Goal: Task Accomplishment & Management: Use online tool/utility

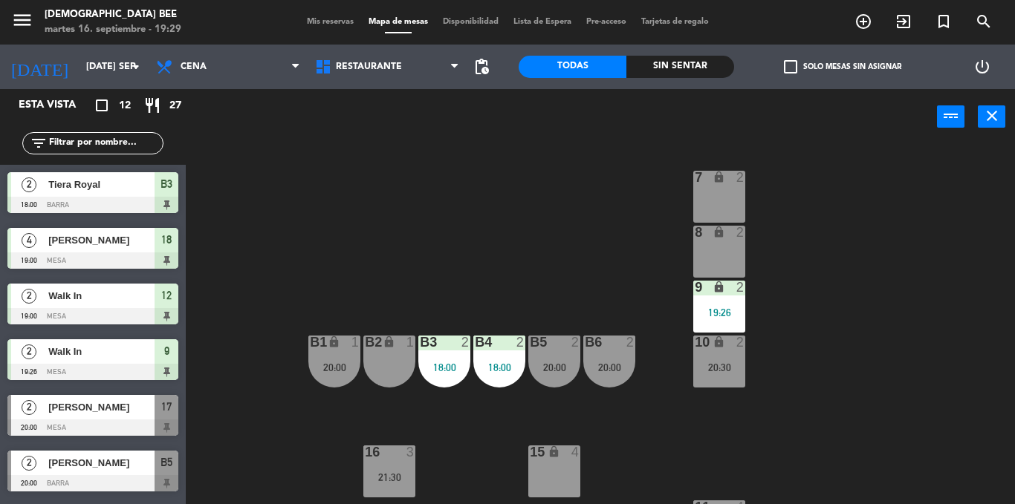
scroll to position [158, 0]
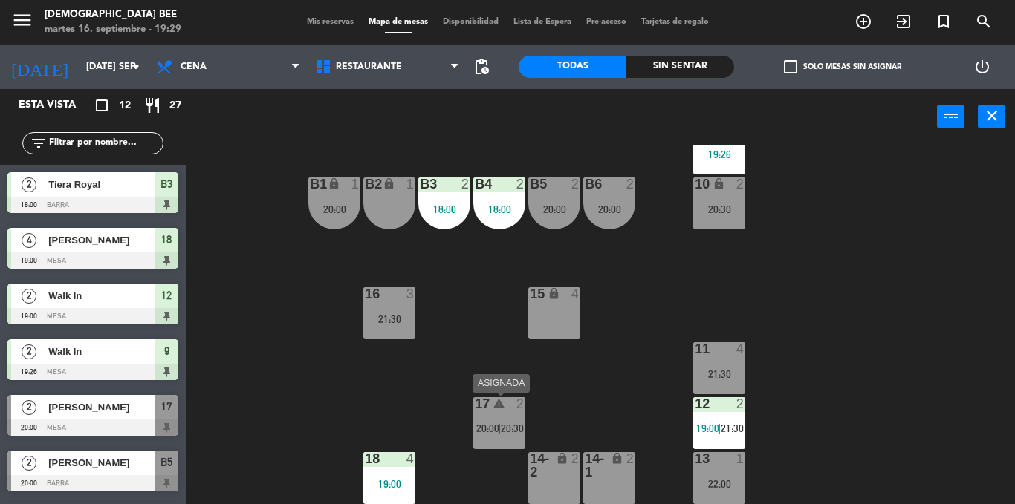
click at [492, 441] on div "17 warning 2 20:00 | 20:30" at bounding box center [499, 424] width 52 height 52
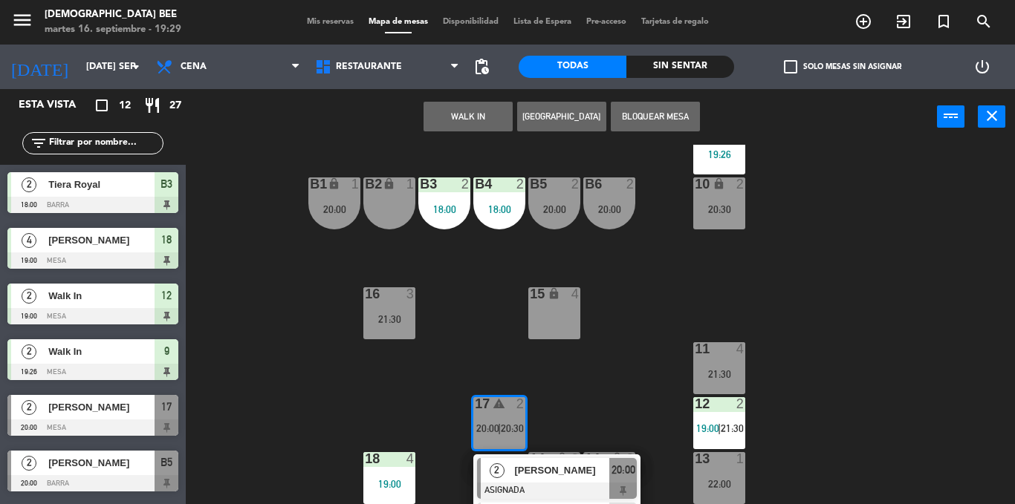
click at [568, 410] on div "7 lock 2 8 lock 2 9 lock 2 19:26 B1 lock 1 20:00 B2 lock 1 B3 2 18:00 B4 2 18:0…" at bounding box center [605, 325] width 819 height 360
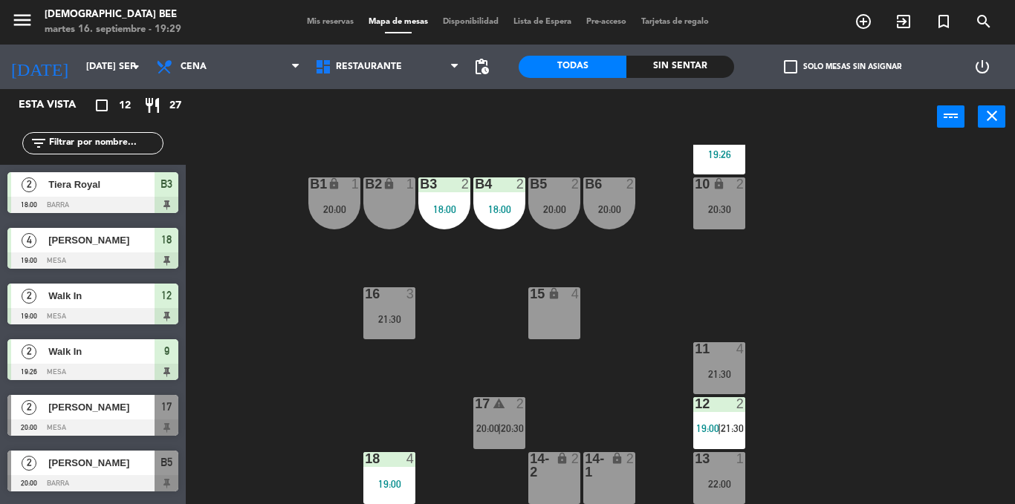
click at [504, 418] on div "17 warning 2 20:00 | 20:30" at bounding box center [499, 424] width 52 height 52
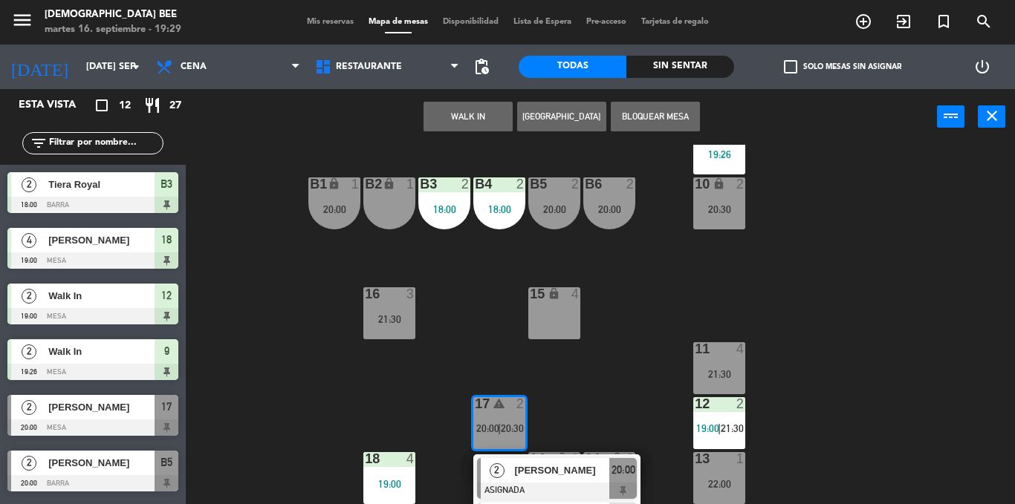
scroll to position [201, 0]
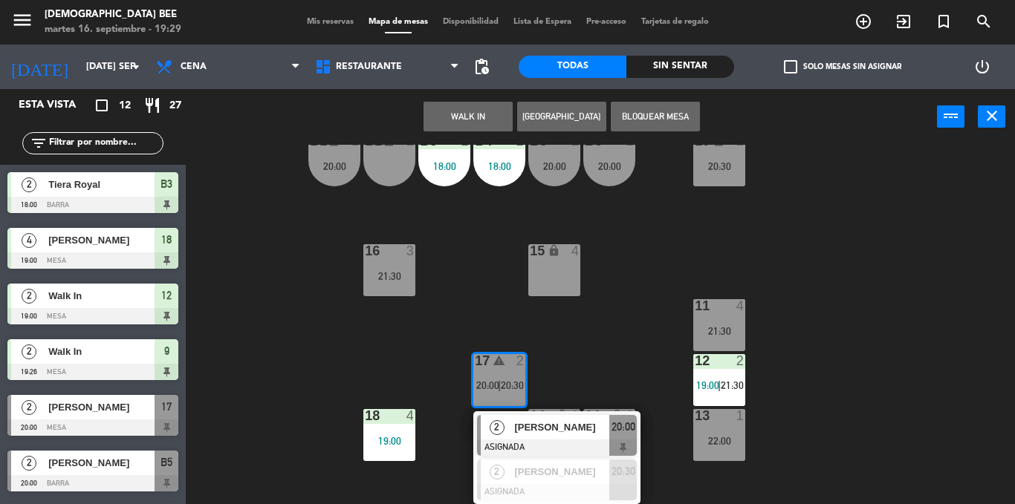
click at [610, 311] on div "7 lock 2 8 lock 2 9 lock 2 19:26 B1 lock 1 20:00 B2 lock 1 B3 2 18:00 B4 2 18:0…" at bounding box center [605, 325] width 819 height 360
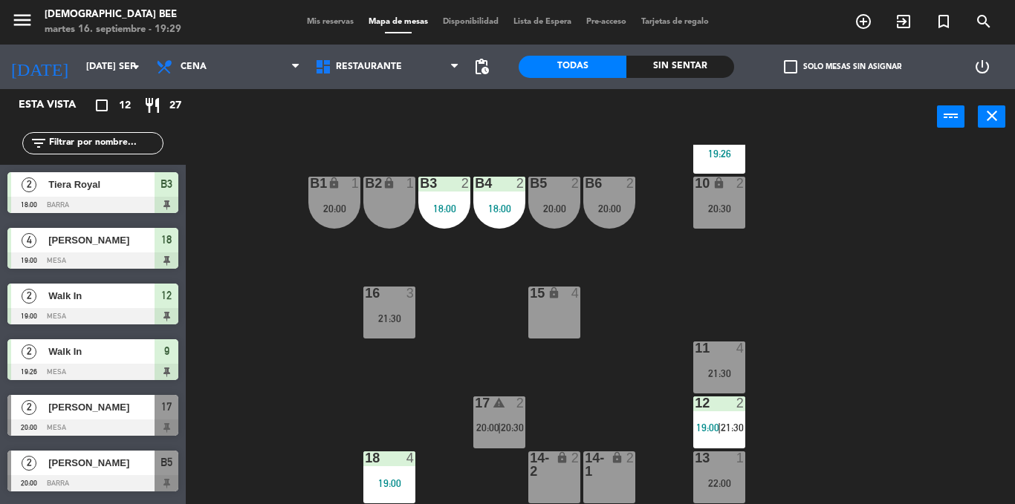
scroll to position [159, 0]
click at [918, 380] on div "7 lock 2 8 lock 1 22:00 9 lock 2 19:26 B1 lock 1 20:00 B2 lock 1 B3 2 18:00 B4 …" at bounding box center [605, 325] width 819 height 360
click at [512, 443] on div "17 2 20:00" at bounding box center [499, 423] width 52 height 52
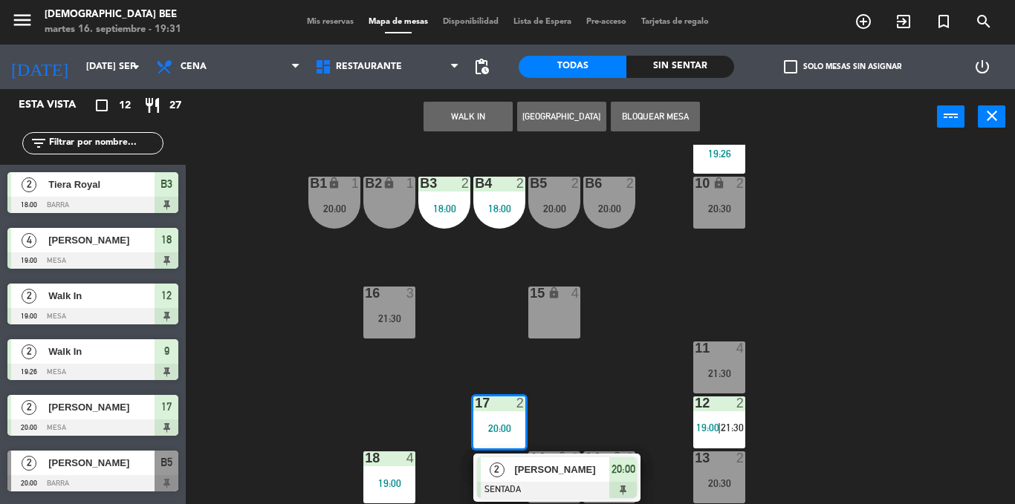
click at [623, 376] on div "7 lock 2 8 lock 1 22:00 9 lock 2 19:26 B1 lock 1 20:00 B2 lock 1 B3 2 18:00 B4 …" at bounding box center [605, 325] width 819 height 360
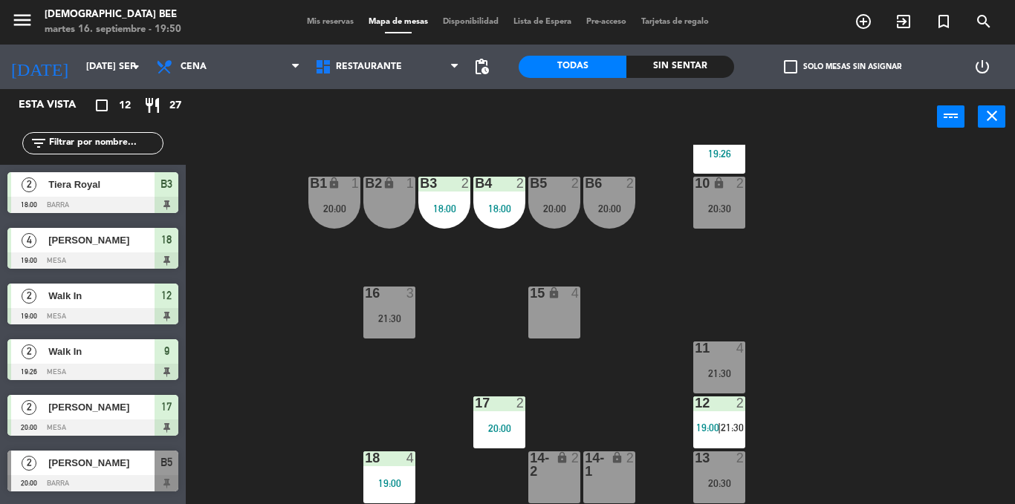
click at [935, 479] on div "7 lock 2 8 lock 1 22:00 9 lock 2 19:26 B1 lock 1 20:00 B2 lock 1 B3 2 18:00 B4 …" at bounding box center [605, 325] width 819 height 360
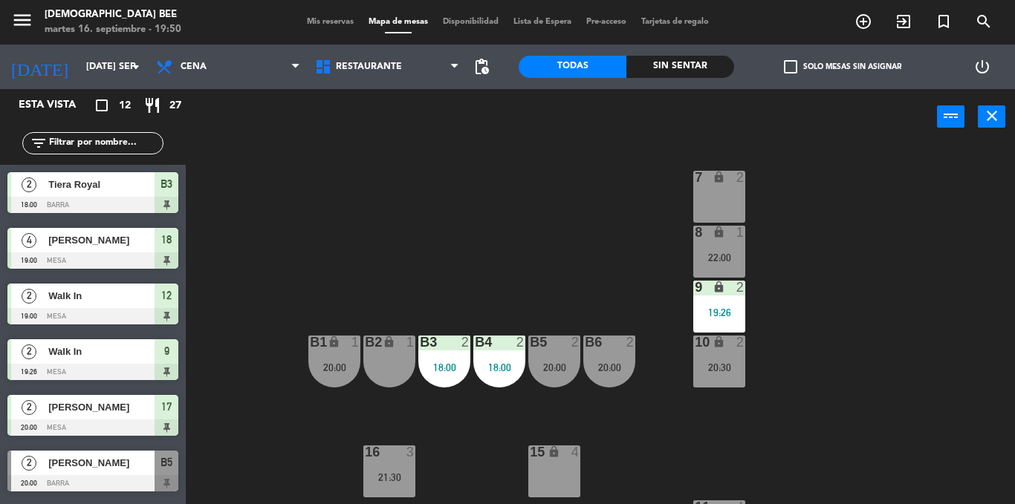
click at [721, 371] on div "20:30" at bounding box center [719, 368] width 52 height 10
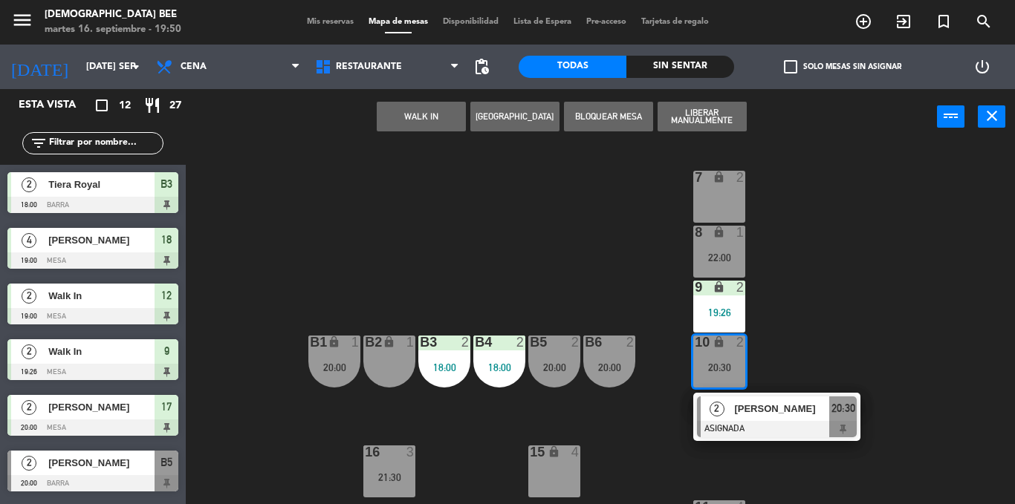
click at [785, 303] on div "7 lock 2 8 lock 1 22:00 9 lock 2 19:26 B1 lock 1 20:00 B2 lock 1 B3 2 18:00 B4 …" at bounding box center [605, 325] width 819 height 360
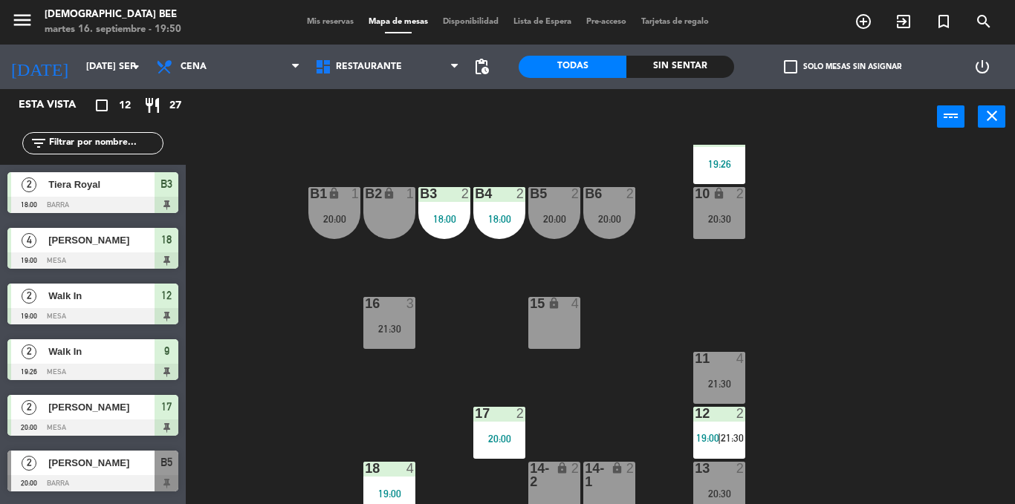
scroll to position [158, 0]
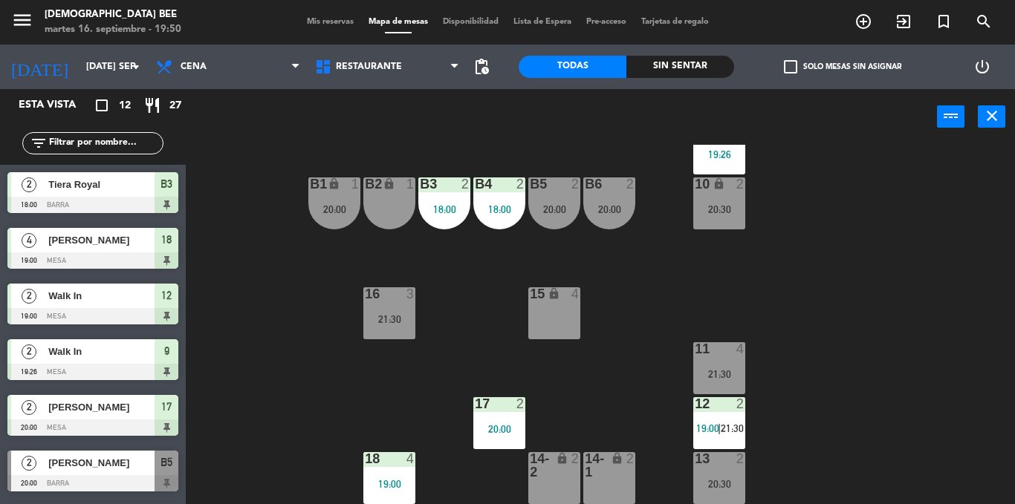
click at [741, 462] on div "2" at bounding box center [740, 458] width 9 height 13
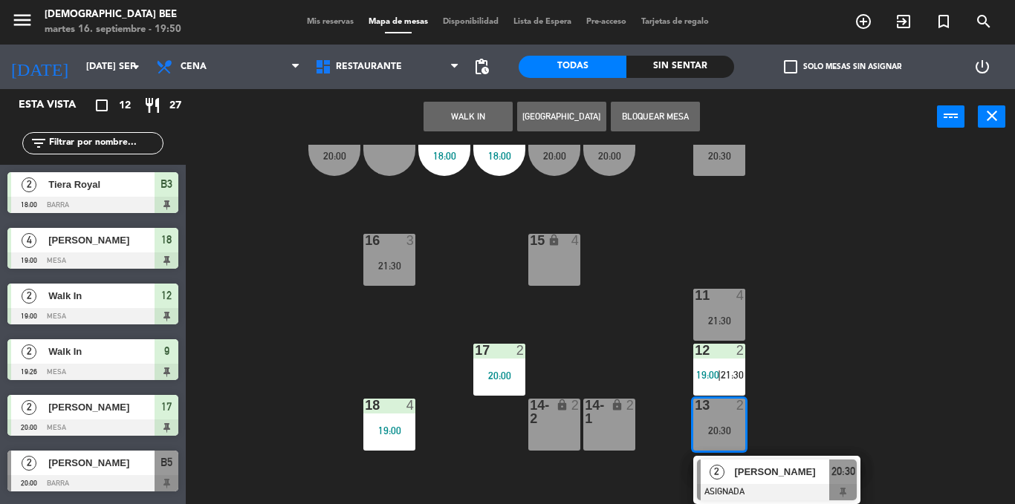
scroll to position [137, 0]
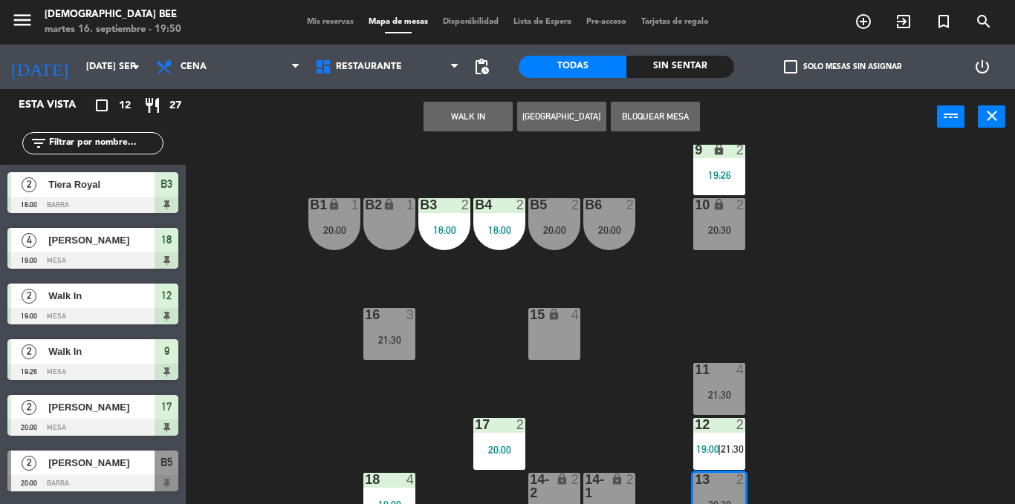
click at [854, 371] on div "7 lock 2 8 lock 1 22:00 9 lock 2 19:26 B1 lock 1 20:00 B2 lock 1 B3 2 18:00 B4 …" at bounding box center [605, 325] width 819 height 360
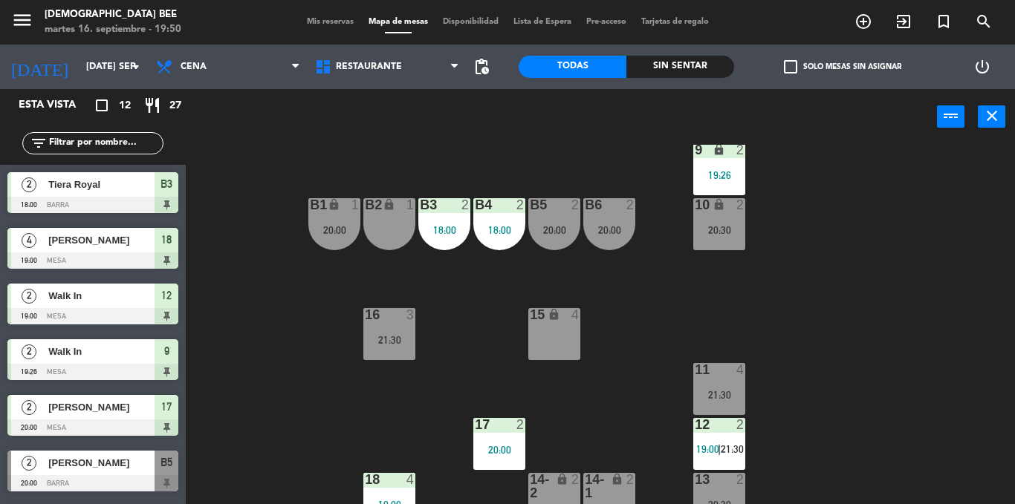
scroll to position [158, 0]
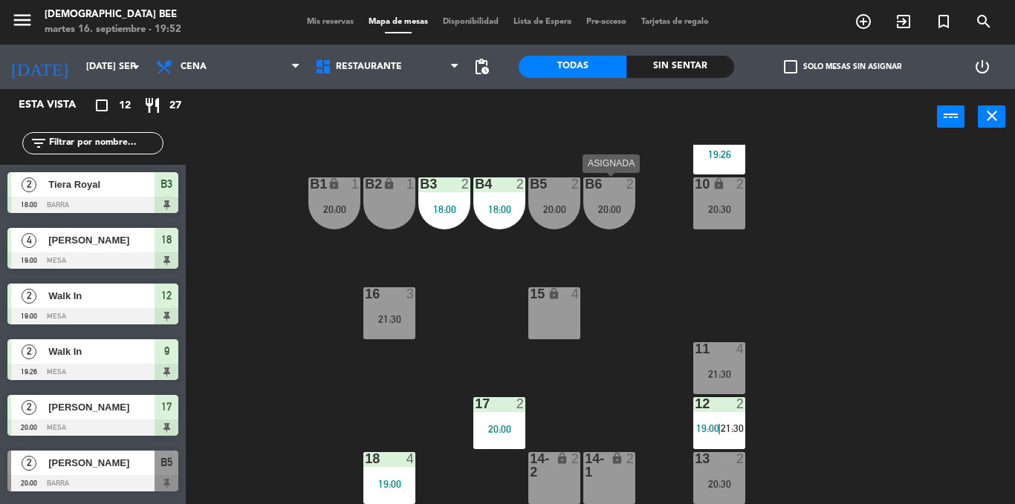
click at [623, 179] on div "2" at bounding box center [634, 184] width 25 height 13
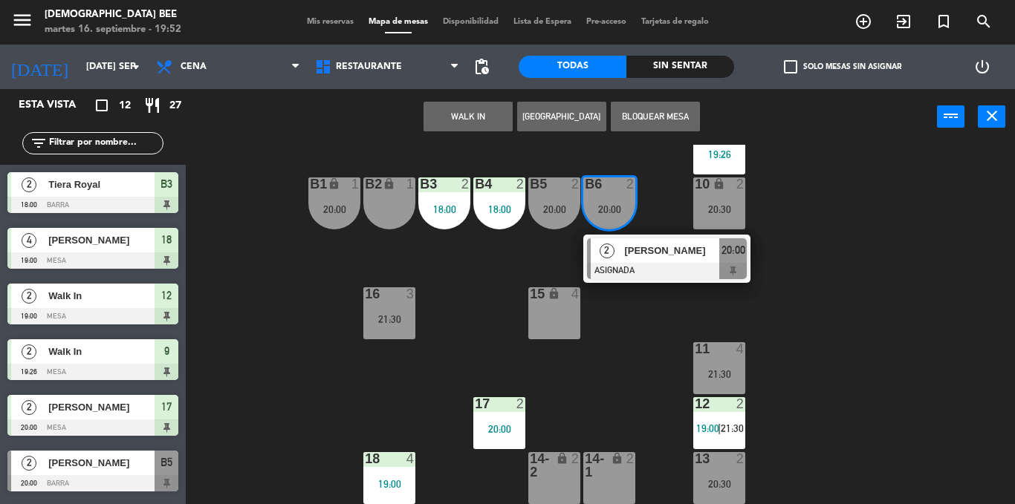
click at [776, 369] on div "7 lock 2 8 lock 1 22:00 9 lock 2 19:26 B1 lock 1 20:00 B2 lock 1 B3 2 18:00 B4 …" at bounding box center [605, 325] width 819 height 360
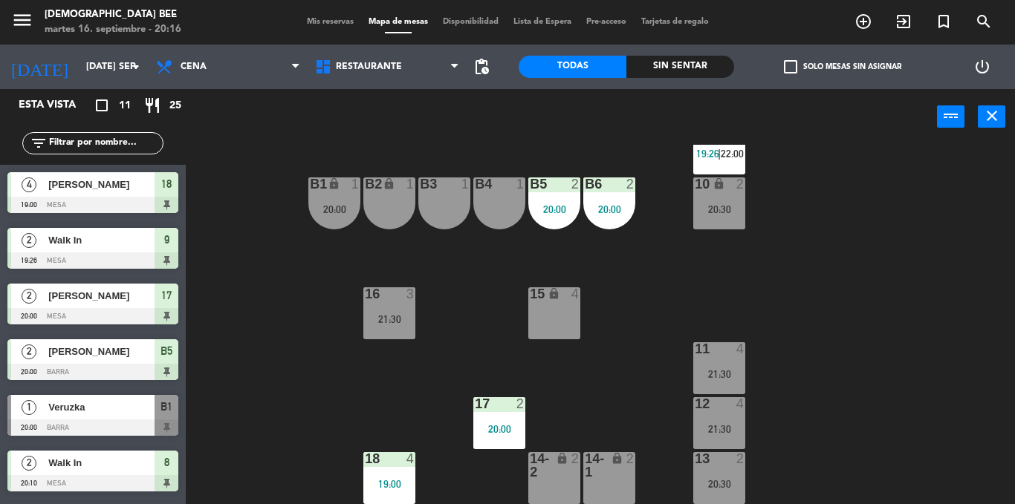
click at [875, 299] on div "7 lock 2 8 lock 2 20:10 9 lock 2 19:26 | 22:00 B1 lock 1 20:00 B2 lock 1 B3 1 B…" at bounding box center [605, 325] width 819 height 360
click at [575, 201] on div "B5 2 20:00" at bounding box center [554, 204] width 52 height 52
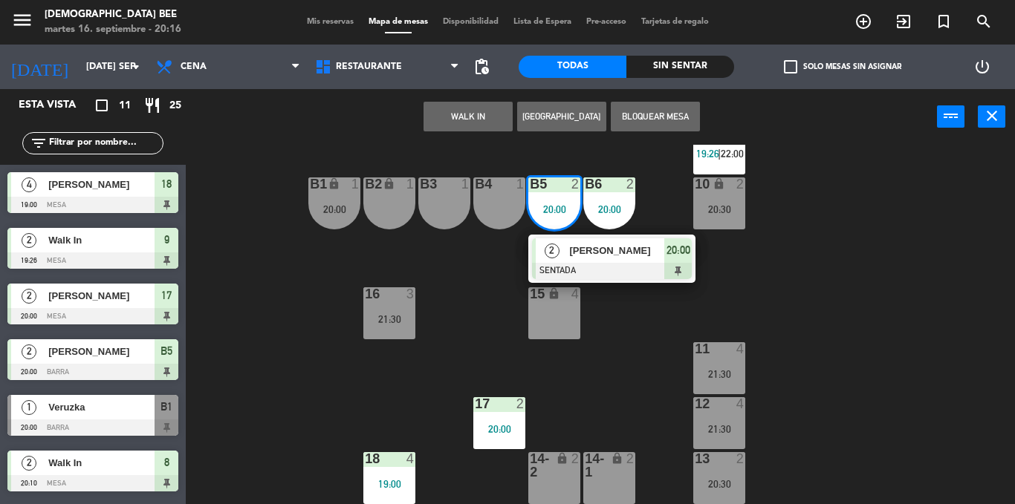
click at [873, 293] on div "7 lock 2 8 lock 2 20:10 9 lock 2 19:26 | 22:00 B1 lock 1 20:00 B2 lock 1 B3 1 B…" at bounding box center [605, 325] width 819 height 360
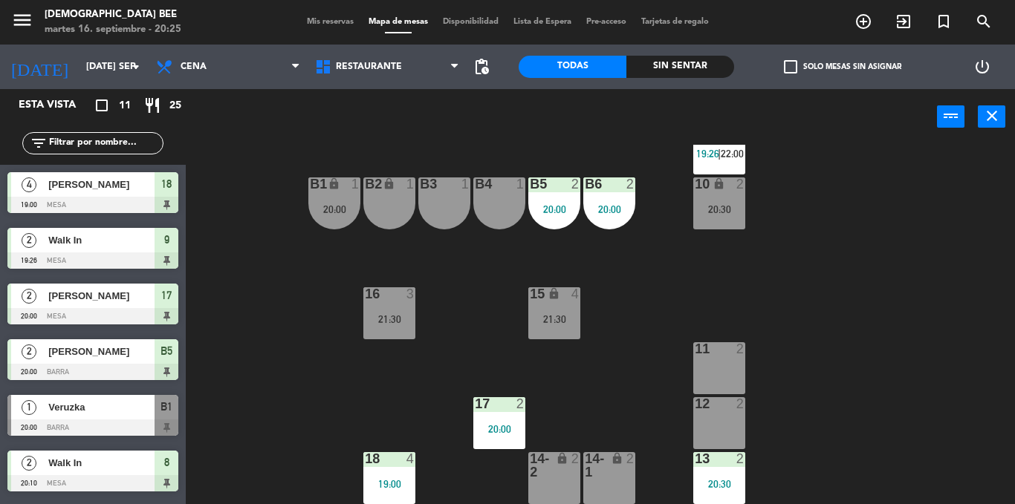
click at [839, 278] on div "7 lock 2 8 lock 2 20:10 9 lock 2 19:26 | 22:00 B1 lock 1 20:00 B2 lock 1 B3 1 B…" at bounding box center [605, 325] width 819 height 360
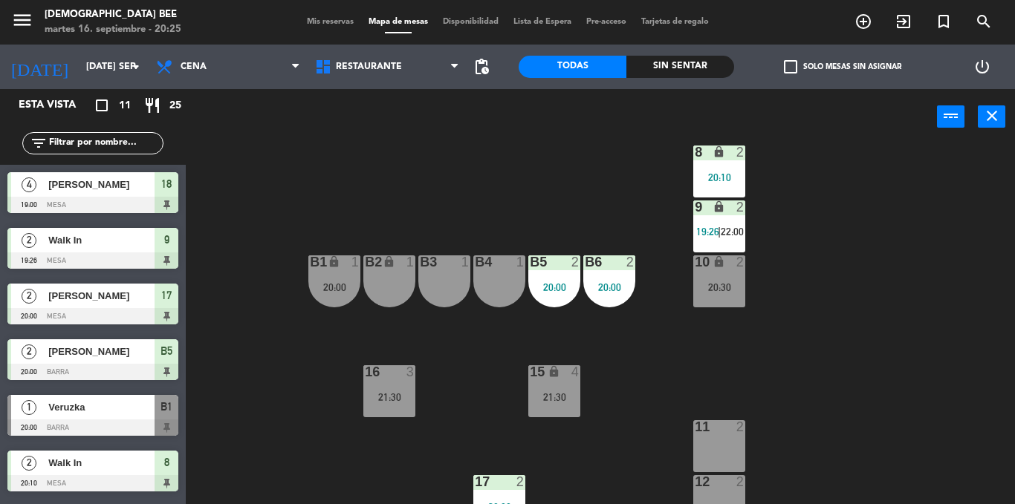
scroll to position [0, 0]
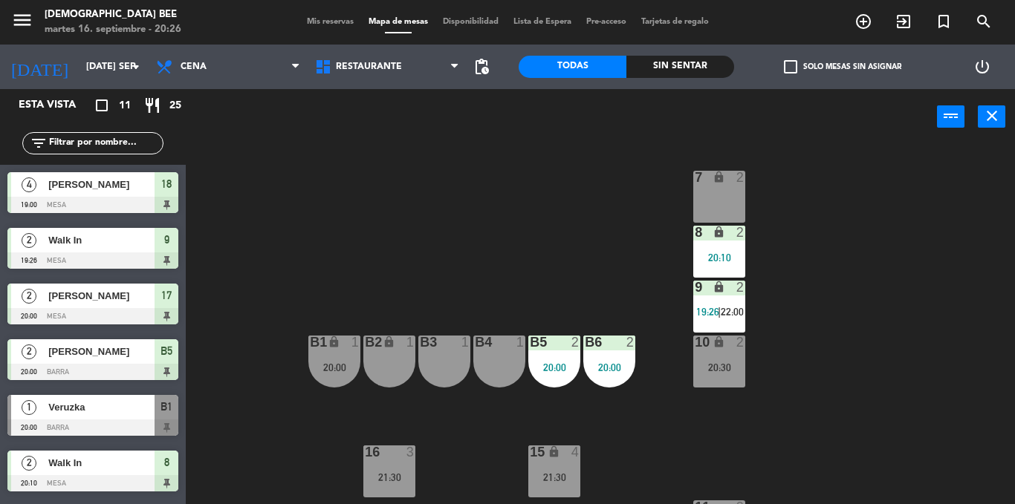
click at [730, 372] on div "20:30" at bounding box center [719, 368] width 52 height 10
click at [884, 299] on div "7 lock 2 8 lock 2 20:10 9 lock 2 19:26 | 22:00 B1 lock 1 20:00 B2 lock 1 B3 1 B…" at bounding box center [605, 325] width 819 height 360
click at [328, 18] on span "Mis reservas" at bounding box center [330, 22] width 62 height 8
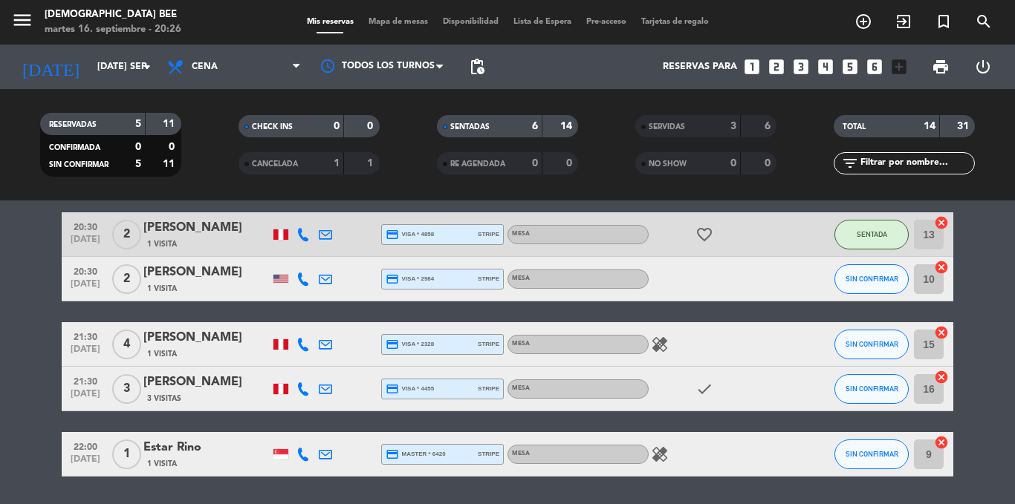
scroll to position [408, 0]
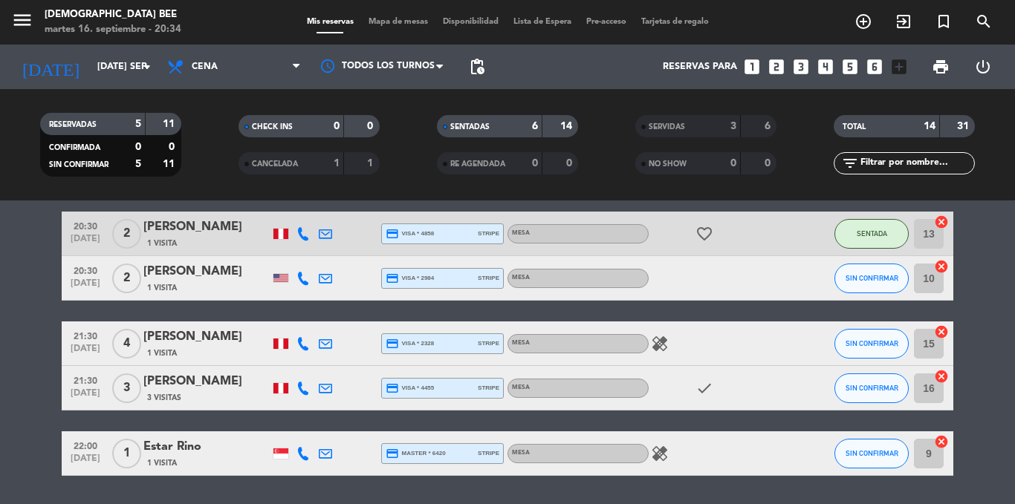
click at [866, 379] on button "SIN CONFIRMAR" at bounding box center [871, 389] width 74 height 30
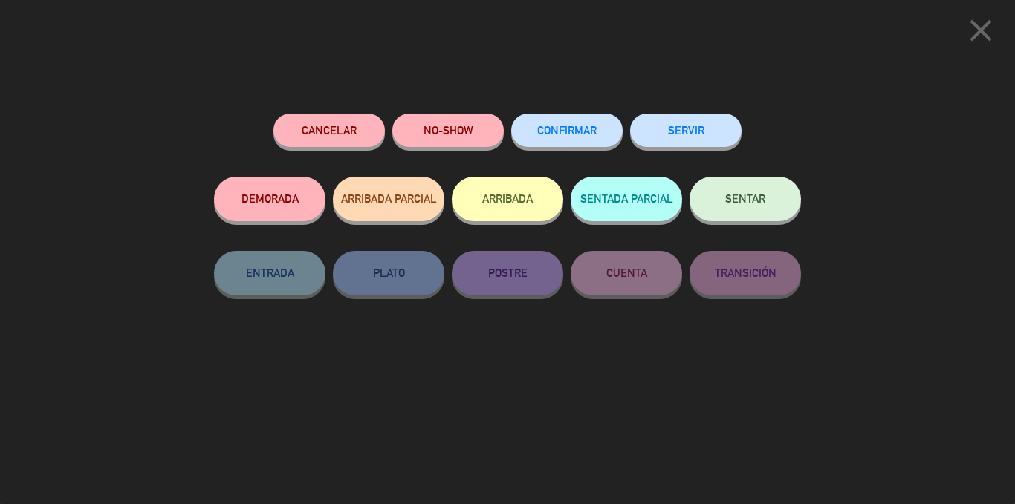
click at [642, 329] on div "Cancelar NO-SHOW CONFIRMAR SERVIR DEMORADA ARRIBADA PARCIAL ARRIBADA SENTADA PA…" at bounding box center [507, 244] width 587 height 260
click at [966, 144] on div "close Cancelar NO-SHOW CONFIRMAR SERVIR DEMORADA ARRIBADA PARCIAL ARRIBADA SENT…" at bounding box center [507, 252] width 1015 height 504
click at [950, 424] on div "close Cancelar NO-SHOW CONFIRMAR SERVIR DEMORADA ARRIBADA PARCIAL ARRIBADA SENT…" at bounding box center [507, 252] width 1015 height 504
click at [973, 22] on icon "close" at bounding box center [980, 30] width 37 height 37
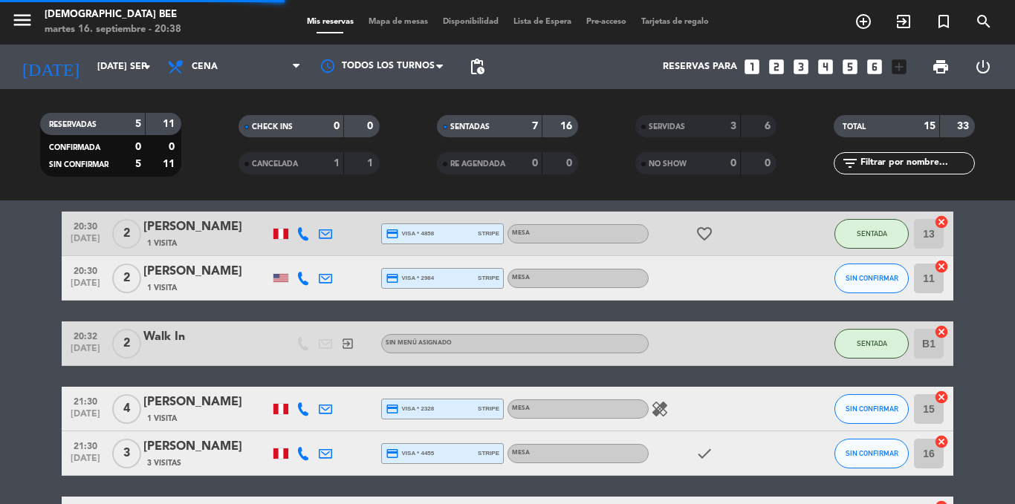
click at [392, 24] on span "Mapa de mesas" at bounding box center [398, 22] width 74 height 8
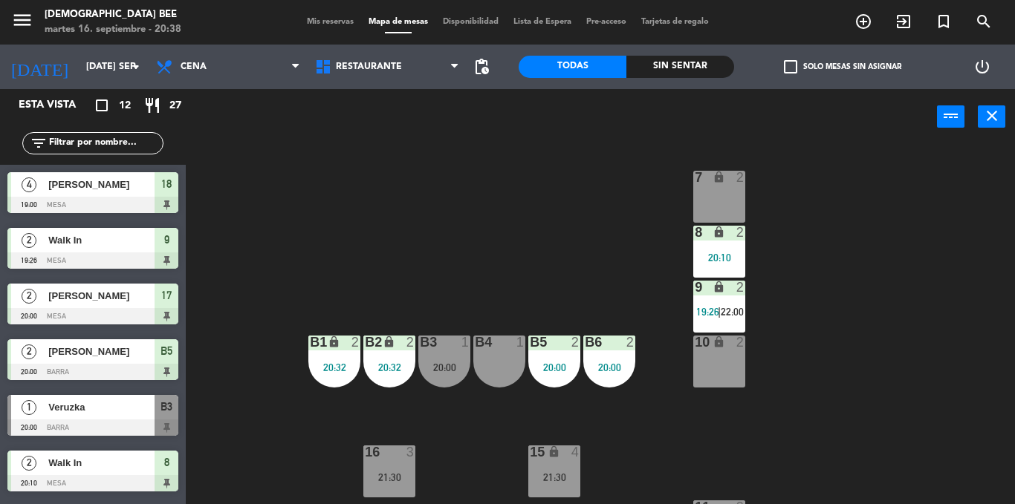
scroll to position [158, 0]
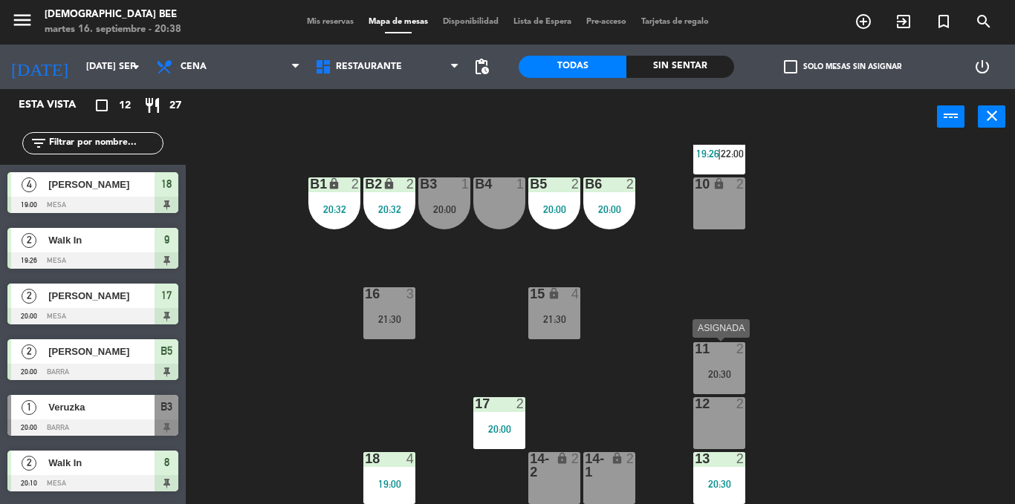
click at [721, 371] on div "20:30" at bounding box center [719, 374] width 52 height 10
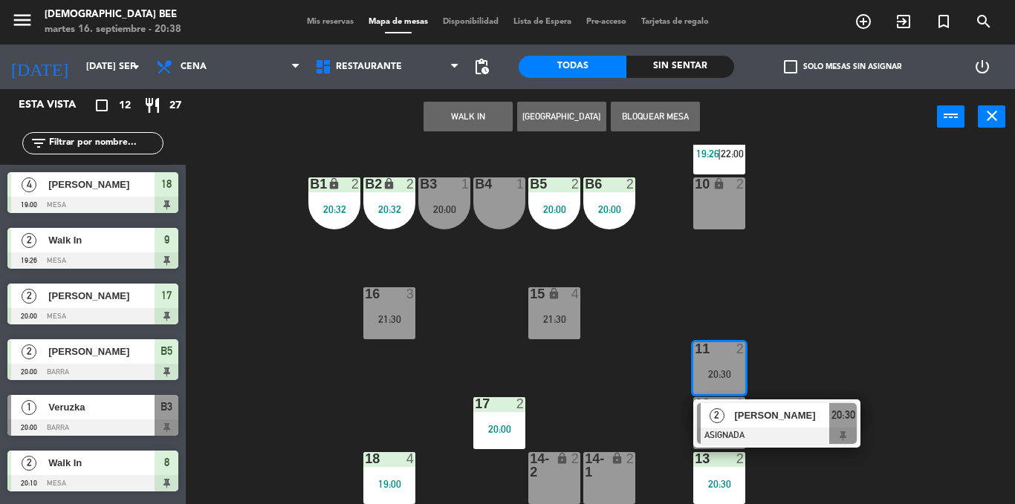
click at [889, 302] on div "7 lock 2 8 lock 2 20:10 9 lock 2 19:26 | 22:00 B1 lock 2 20:32 B2 lock 2 20:32 …" at bounding box center [605, 325] width 819 height 360
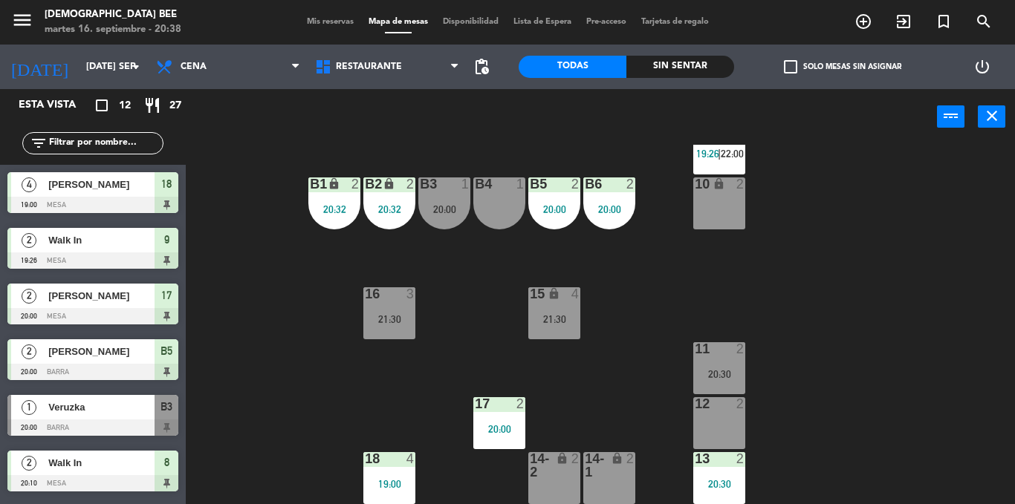
scroll to position [0, 0]
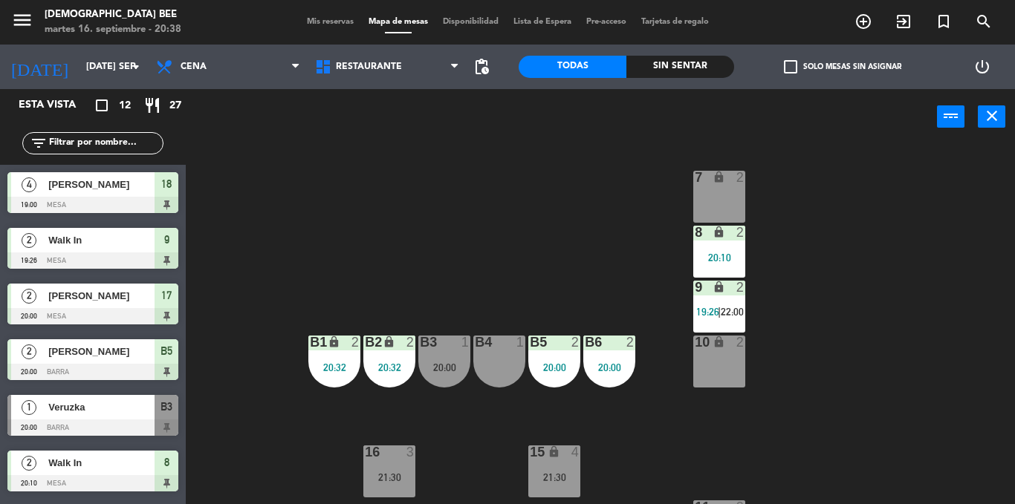
click at [733, 256] on div "20:10" at bounding box center [719, 258] width 52 height 10
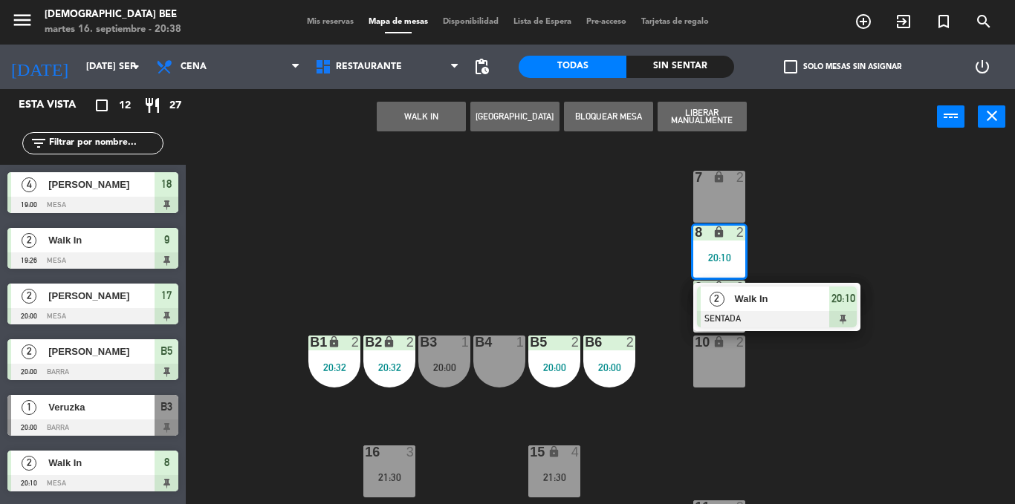
click at [794, 212] on div "7 lock 2 8 lock 2 20:10 2 Walk In SENTADA 20:10 9 lock 2 19:26 | 22:00 B1 lock …" at bounding box center [605, 325] width 819 height 360
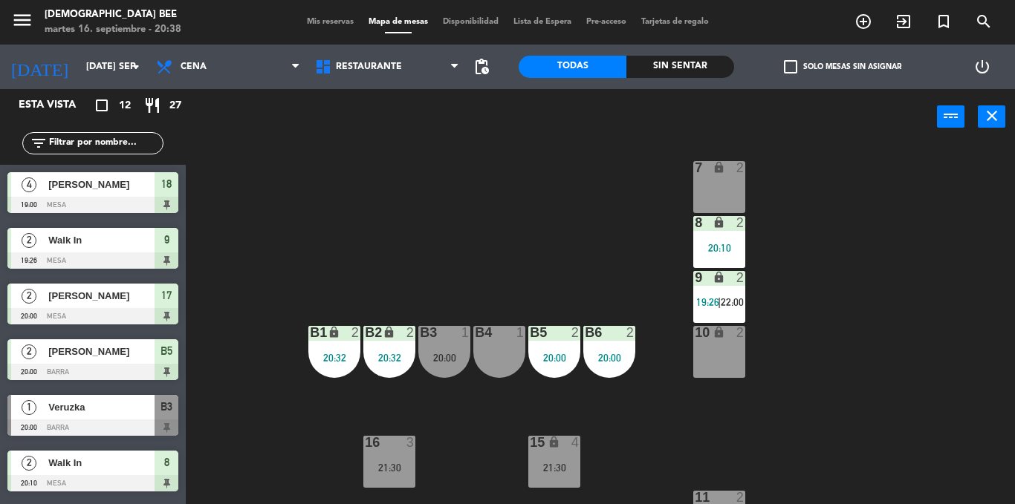
scroll to position [158, 0]
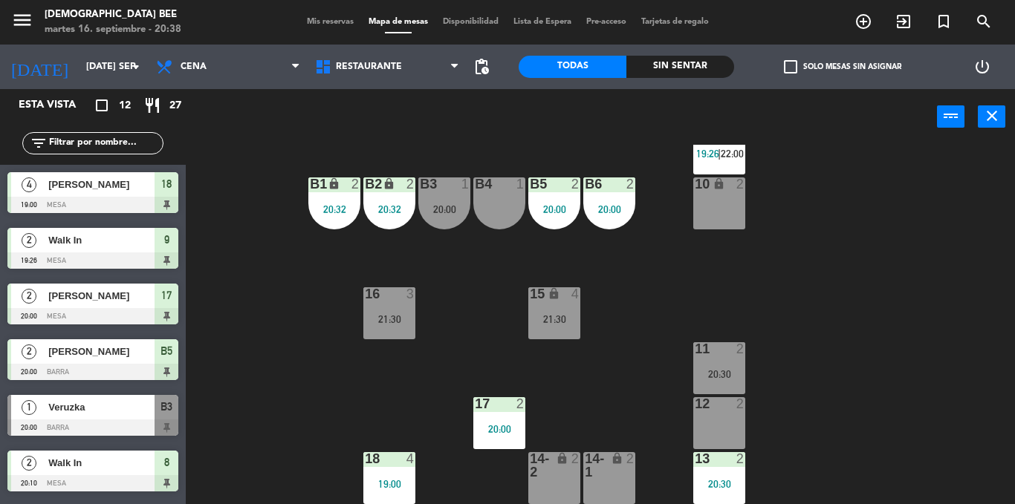
click at [433, 215] on div "20:00" at bounding box center [444, 209] width 52 height 10
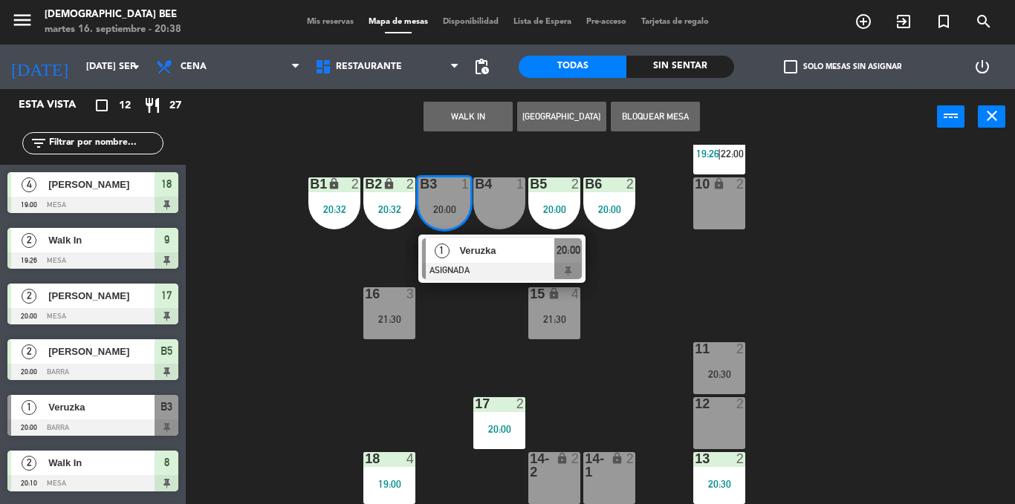
click at [487, 345] on div "7 lock 2 8 lock 2 20:10 9 lock 2 19:26 | 22:00 B1 lock 2 20:32 B2 lock 2 20:32 …" at bounding box center [605, 325] width 819 height 360
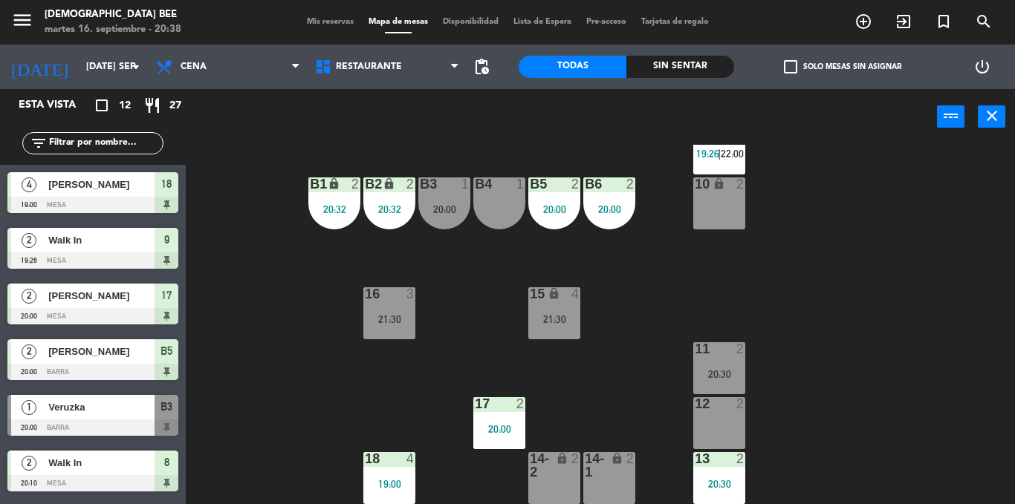
click at [536, 322] on div "21:30" at bounding box center [554, 319] width 52 height 10
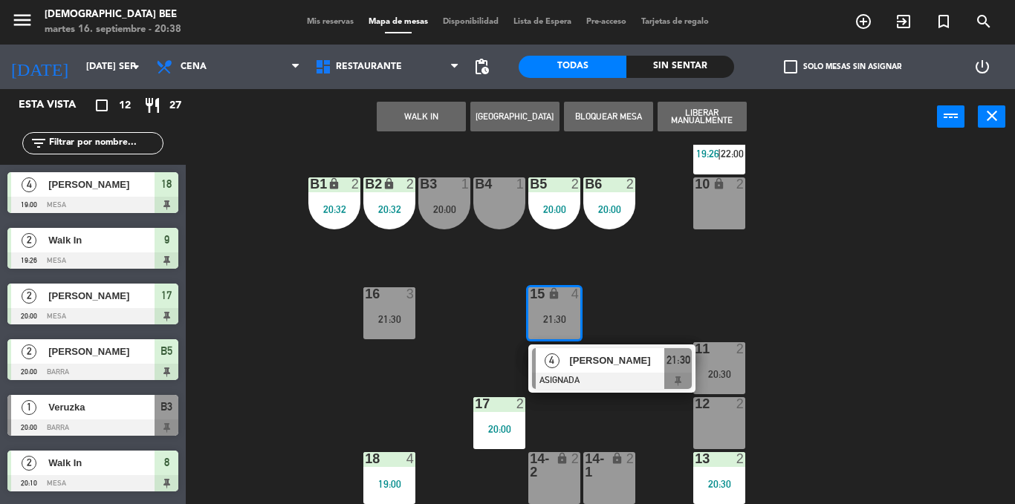
click at [678, 285] on div "7 lock 2 8 lock 2 20:10 9 lock 2 19:26 | 22:00 B1 lock 2 20:32 B2 lock 2 20:32 …" at bounding box center [605, 325] width 819 height 360
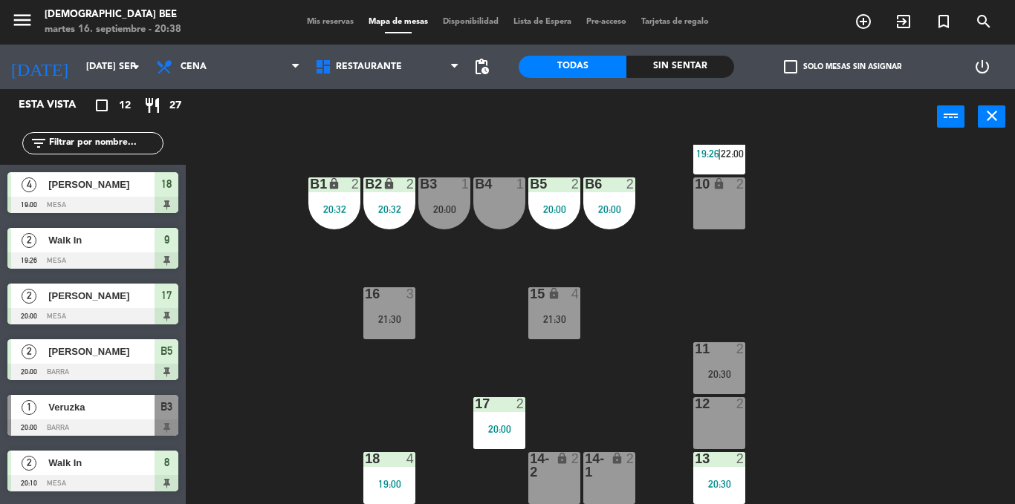
click at [377, 321] on div "21:30" at bounding box center [389, 319] width 52 height 10
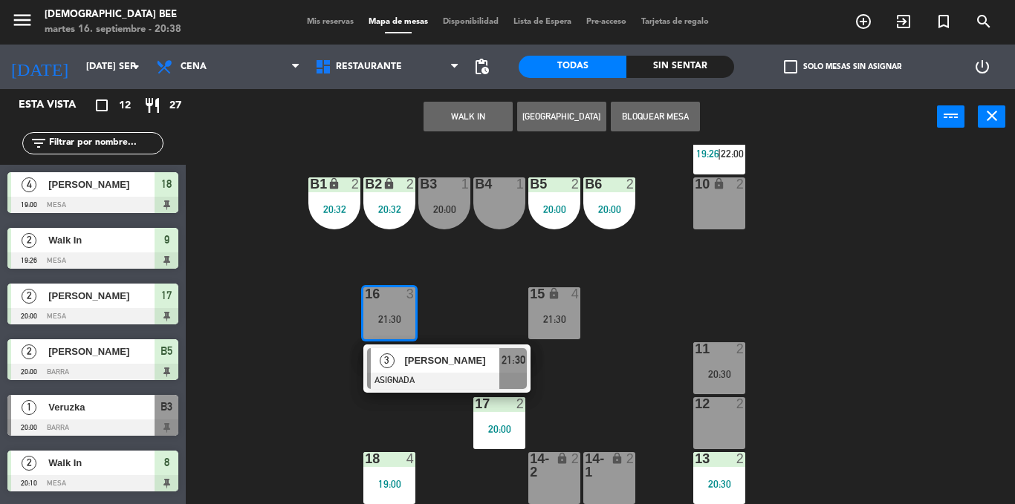
click at [472, 307] on div "7 lock 2 8 lock 2 20:10 9 lock 2 19:26 | 22:00 B1 lock 2 20:32 B2 lock 2 20:32 …" at bounding box center [605, 325] width 819 height 360
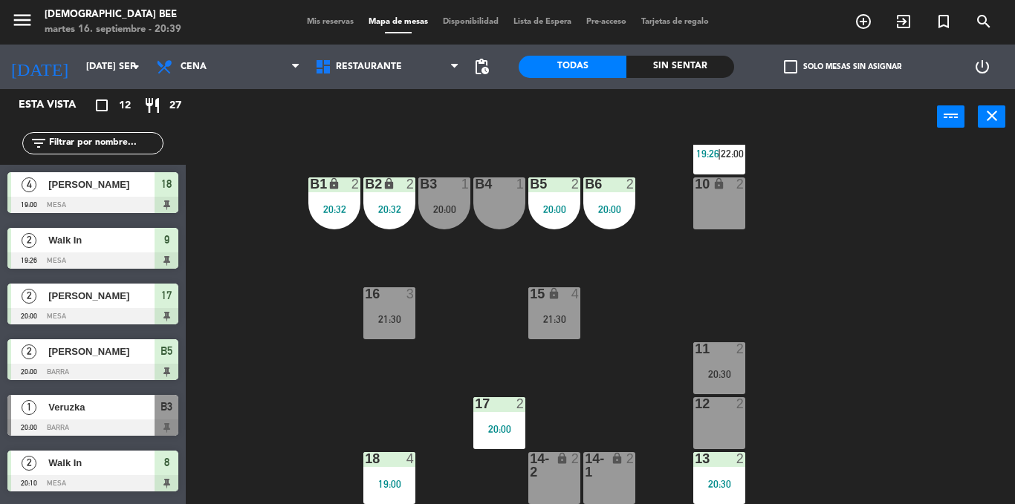
click at [980, 279] on div "7 lock 2 8 lock 2 20:10 9 lock 2 19:26 | 22:00 B1 lock 2 20:32 B2 lock 2 20:32 …" at bounding box center [605, 325] width 819 height 360
click at [964, 328] on div "7 lock 2 8 lock 2 20:10 9 lock 2 19:26 | 22:00 B1 lock 2 20:32 B2 lock 2 20:32 …" at bounding box center [605, 325] width 819 height 360
click at [817, 389] on div "7 lock 2 8 lock 2 20:10 9 lock 2 19:26 | 22:00 B1 lock 2 20:32 B2 lock 2 20:32 …" at bounding box center [605, 325] width 819 height 360
click at [823, 276] on div "7 lock 2 8 lock 2 20:10 9 lock 2 19:26 | 22:00 B1 lock 2 20:32 B2 lock 2 20:32 …" at bounding box center [605, 325] width 819 height 360
click at [780, 288] on div "7 lock 2 8 lock 2 20:10 9 lock 2 19:26 | 22:00 B1 lock 2 20:32 B2 lock 2 20:32 …" at bounding box center [605, 325] width 819 height 360
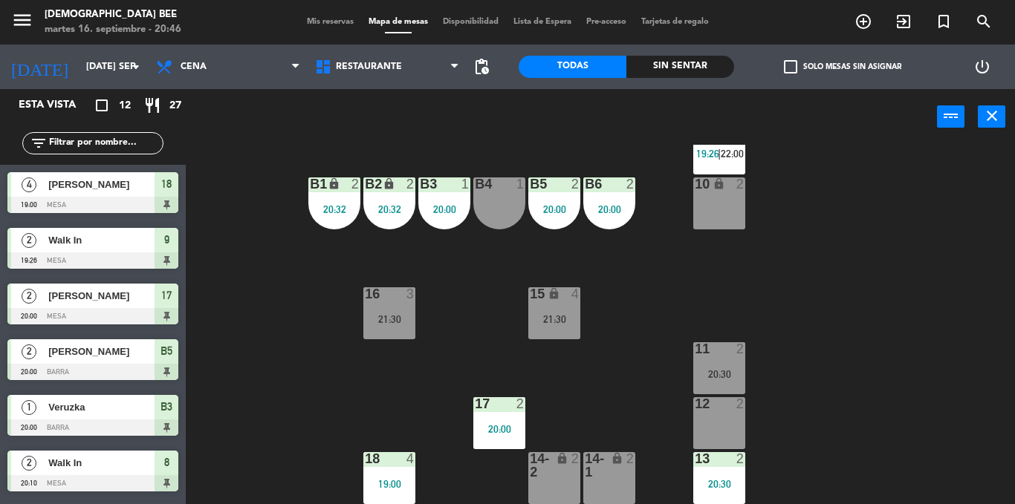
click at [800, 413] on div "7 lock 2 8 lock 2 20:10 9 lock 2 19:26 | 22:00 B1 lock 2 20:32 B2 lock 2 20:32 …" at bounding box center [605, 325] width 819 height 360
click at [721, 357] on div "11 2" at bounding box center [719, 350] width 52 height 15
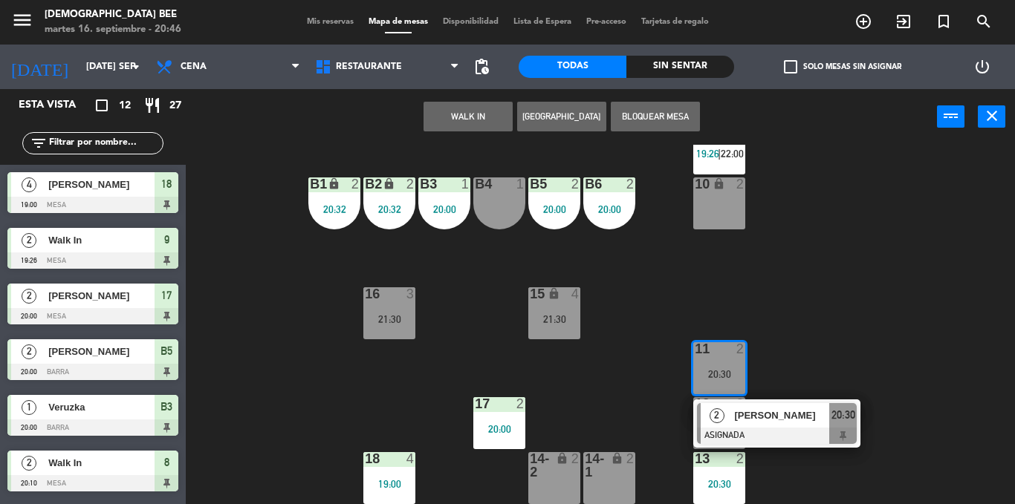
click at [932, 262] on div "7 lock 2 8 lock 2 20:10 9 lock 2 19:26 | 22:00 B1 lock 2 20:32 B2 lock 2 20:32 …" at bounding box center [605, 325] width 819 height 360
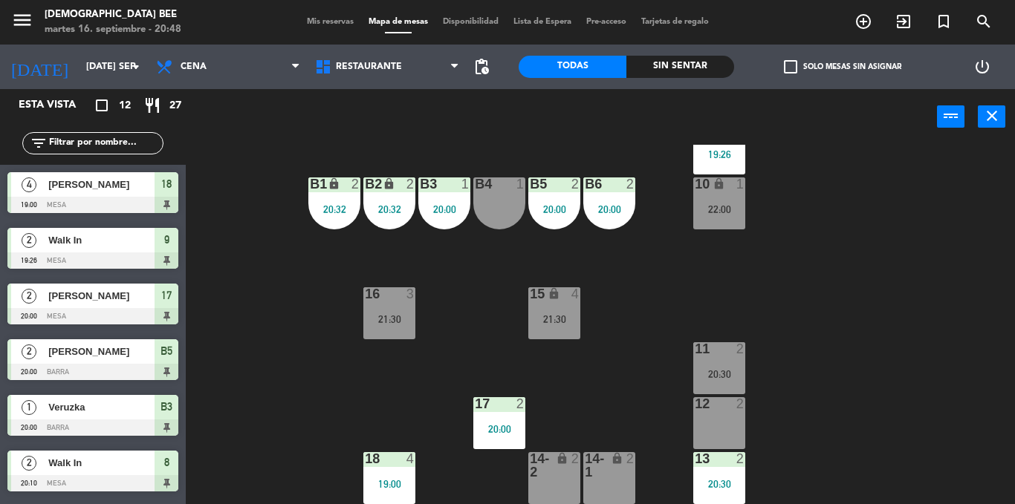
click at [971, 461] on div "7 lock 2 8 lock 2 20:10 9 lock 2 19:26 B1 lock 2 20:32 B2 lock 2 20:32 B3 1 20:…" at bounding box center [605, 325] width 819 height 360
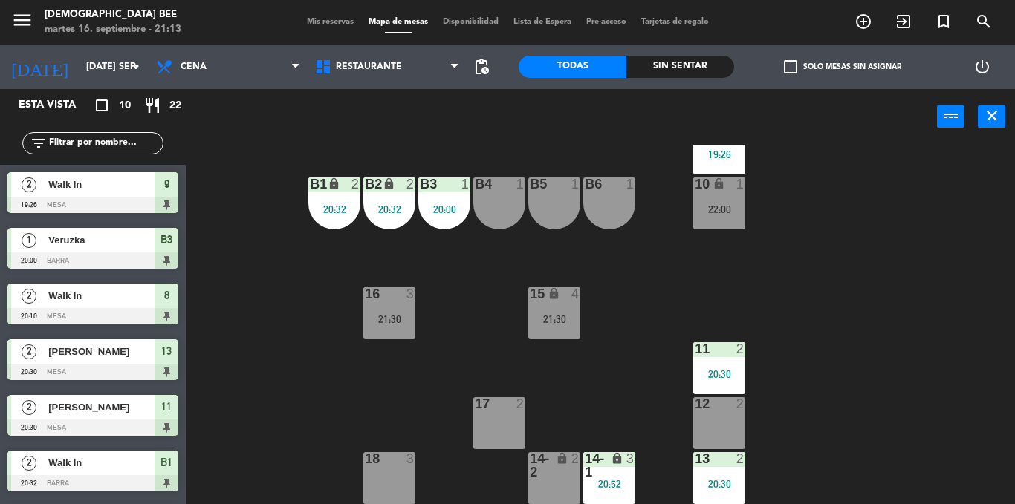
click at [890, 291] on div "7 lock 2 8 lock 2 20:10 9 lock 2 19:26 B1 lock 2 20:32 B2 lock 2 20:32 B3 1 20:…" at bounding box center [605, 325] width 819 height 360
click at [869, 346] on div "7 lock 2 8 lock 2 20:10 9 lock 2 19:26 B1 lock 2 20:32 B2 lock 2 20:32 B3 1 20:…" at bounding box center [605, 325] width 819 height 360
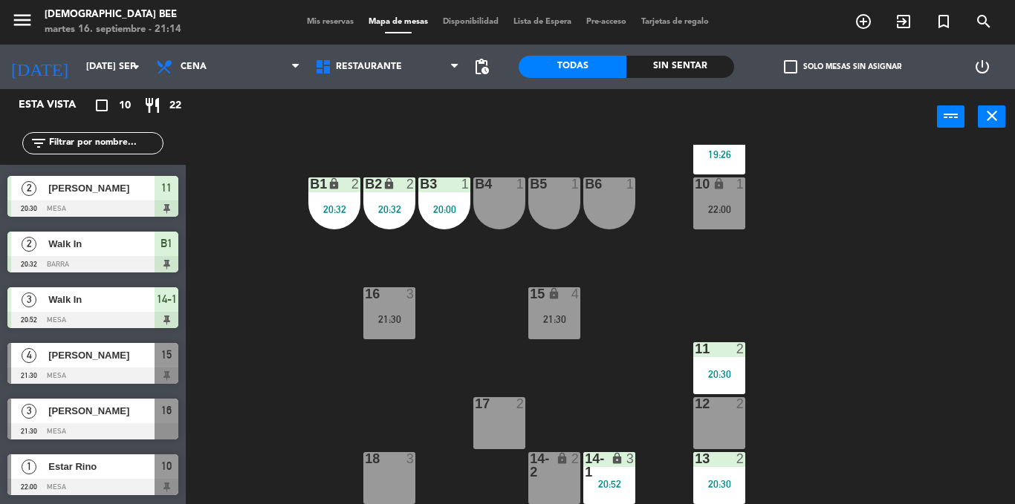
click at [730, 202] on div "10 lock 1 22:00" at bounding box center [719, 204] width 52 height 52
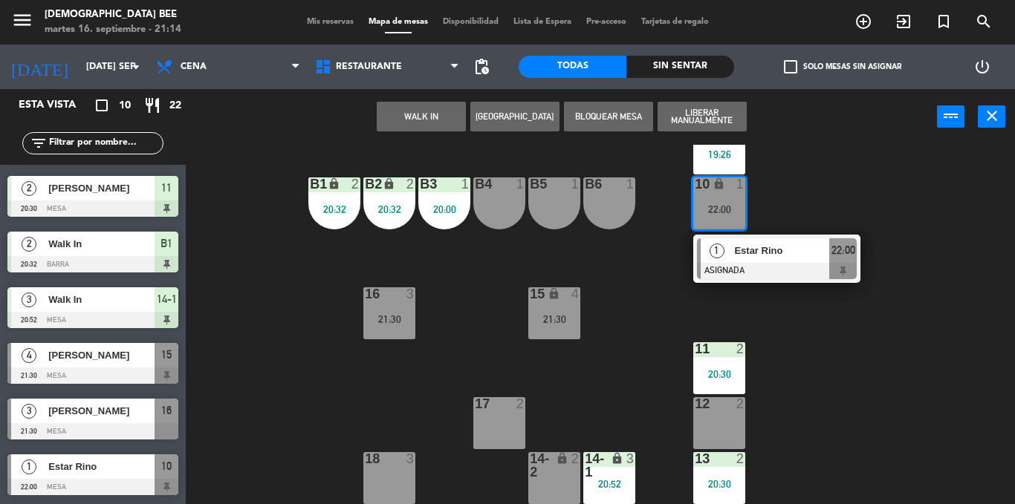
click at [863, 177] on div "7 lock 2 8 lock 2 20:10 9 lock 2 19:26 B1 lock 2 20:32 B2 lock 2 20:32 B3 1 20:…" at bounding box center [605, 325] width 819 height 360
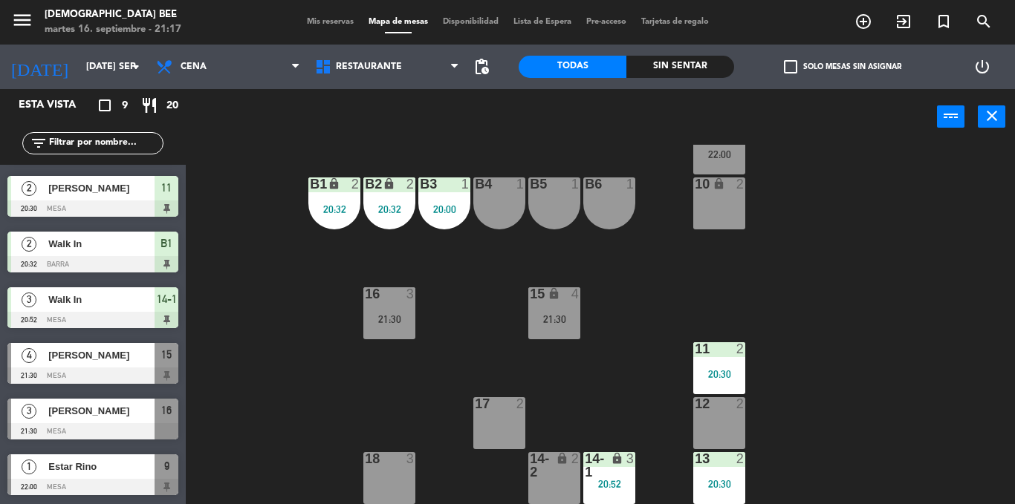
scroll to position [163, 0]
click at [929, 242] on div "7 lock 2 8 lock 2 20:10 9 lock 1 22:00 B1 lock 2 20:32 B2 lock 2 20:32 B3 1 20:…" at bounding box center [605, 325] width 819 height 360
click at [588, 300] on div "4" at bounding box center [579, 295] width 25 height 14
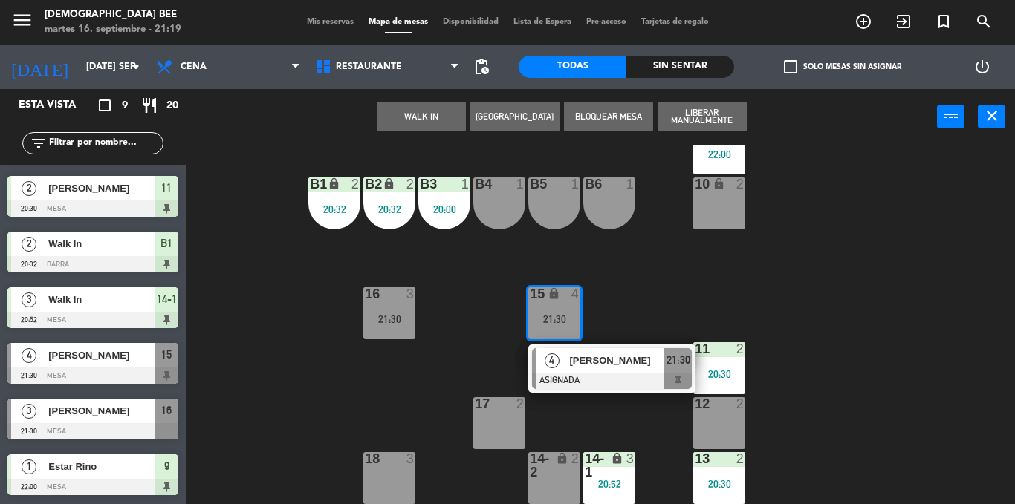
click at [792, 296] on div "7 lock 2 8 lock 2 20:10 9 lock 1 22:00 B1 lock 2 20:32 B2 lock 2 20:32 B3 1 20:…" at bounding box center [605, 325] width 819 height 360
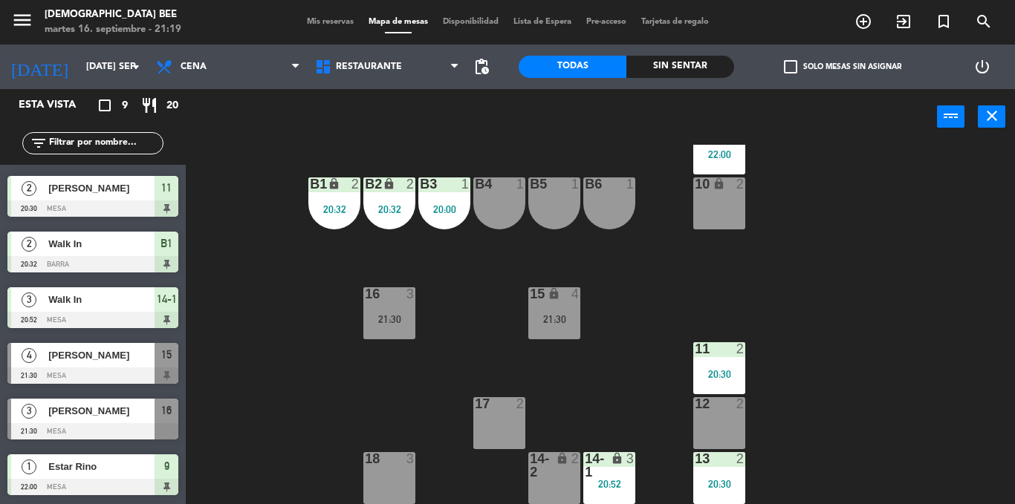
click at [406, 317] on div "21:30" at bounding box center [389, 319] width 52 height 10
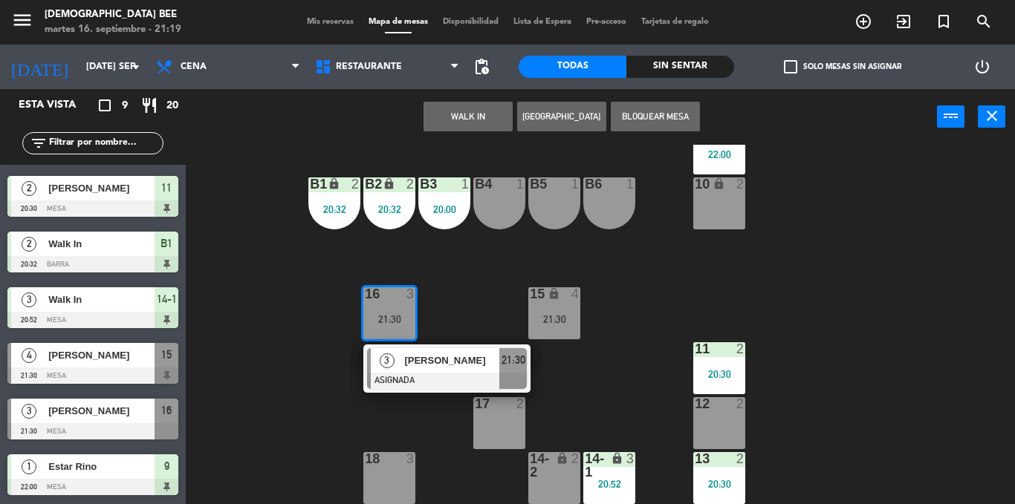
click at [882, 298] on div "7 lock 2 8 lock 2 20:10 9 lock 1 22:00 B1 lock 2 20:32 B2 lock 2 20:32 B3 1 20:…" at bounding box center [605, 325] width 819 height 360
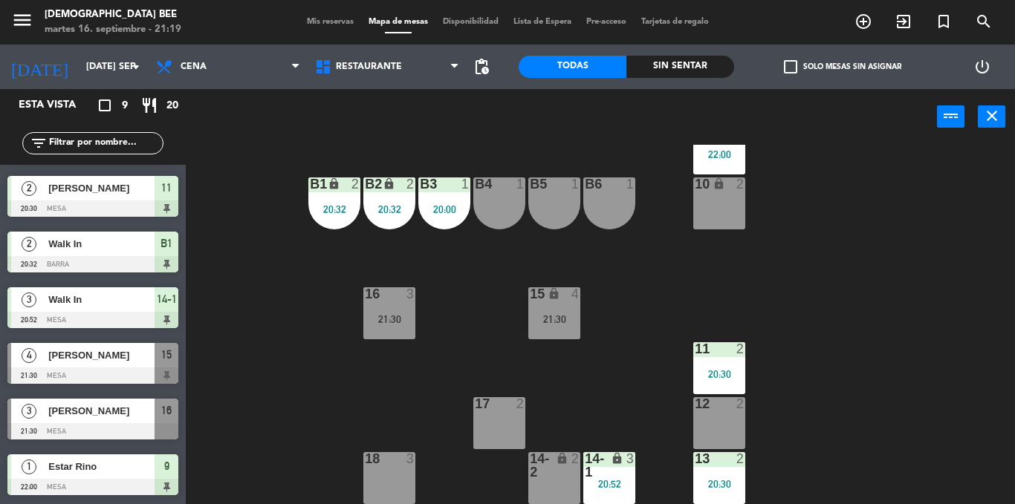
click at [322, 25] on span "Mis reservas" at bounding box center [330, 22] width 62 height 8
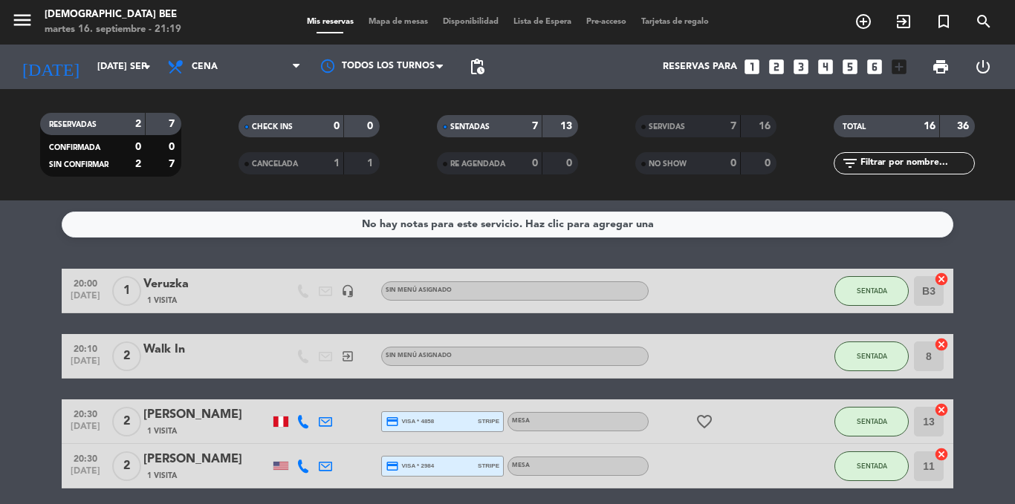
scroll to position [365, 0]
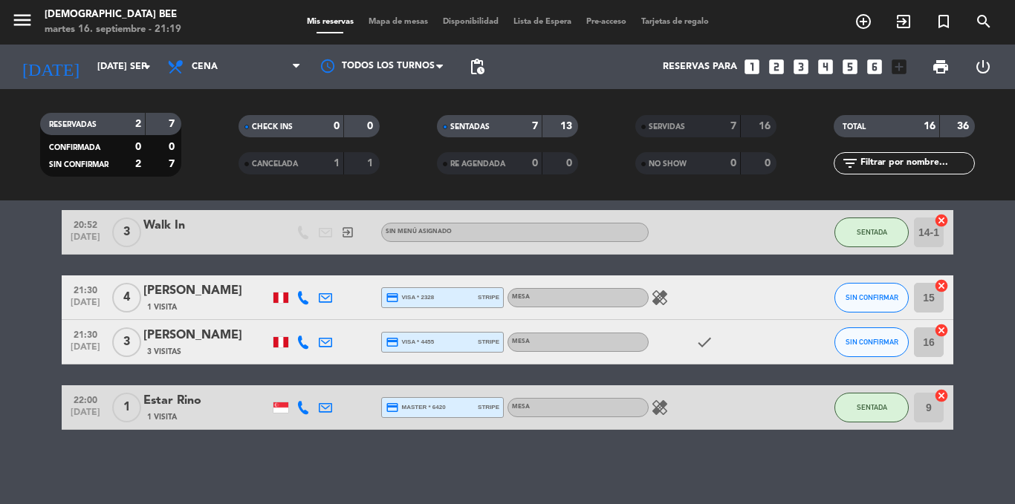
click at [654, 294] on icon "healing" at bounding box center [660, 298] width 18 height 18
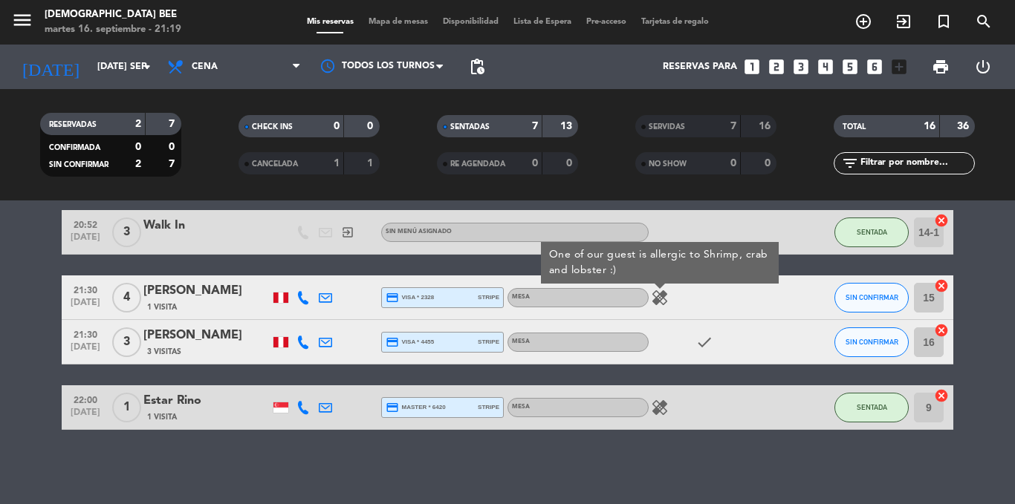
click at [542, 440] on div "No hay notas para este servicio. Haz clic para agregar una 20:00 [DATE] 1 Veruz…" at bounding box center [507, 353] width 1015 height 304
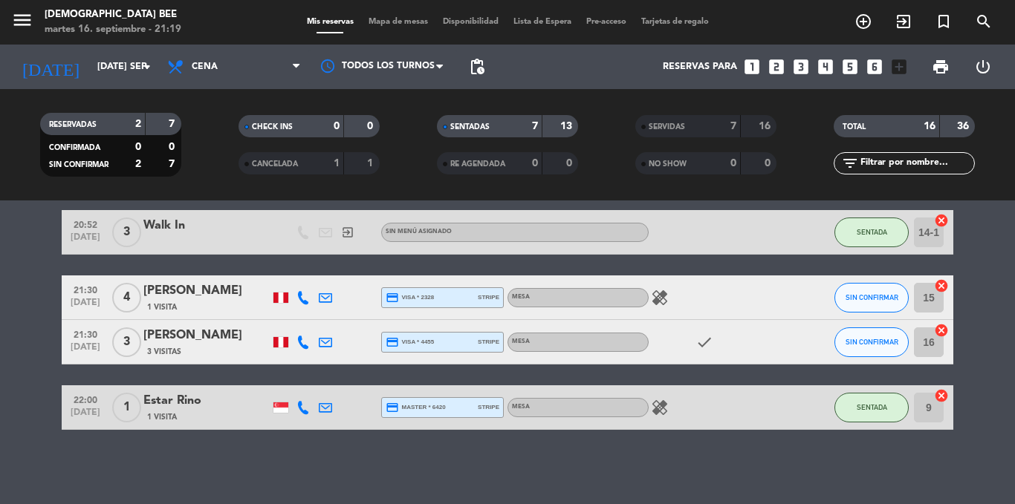
click at [653, 413] on icon "healing" at bounding box center [660, 408] width 18 height 18
click at [653, 435] on div "No hay notas para este servicio. Haz clic para agregar una 20:00 [DATE] 1 Veruz…" at bounding box center [507, 353] width 1015 height 304
click at [651, 286] on div "healing" at bounding box center [716, 298] width 134 height 44
click at [651, 302] on icon "healing" at bounding box center [660, 298] width 18 height 18
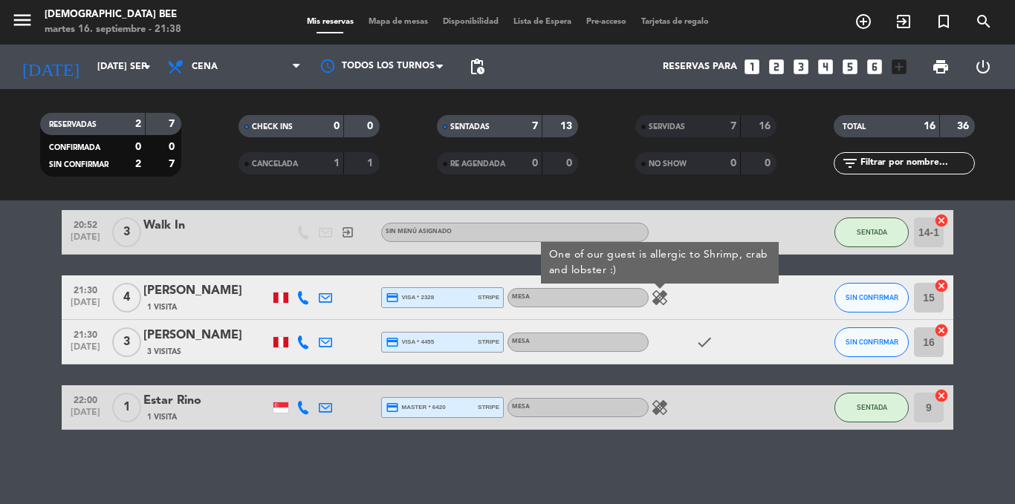
click at [976, 464] on div "No hay notas para este servicio. Haz clic para agregar una 20:00 [DATE] 1 Veruz…" at bounding box center [507, 353] width 1015 height 304
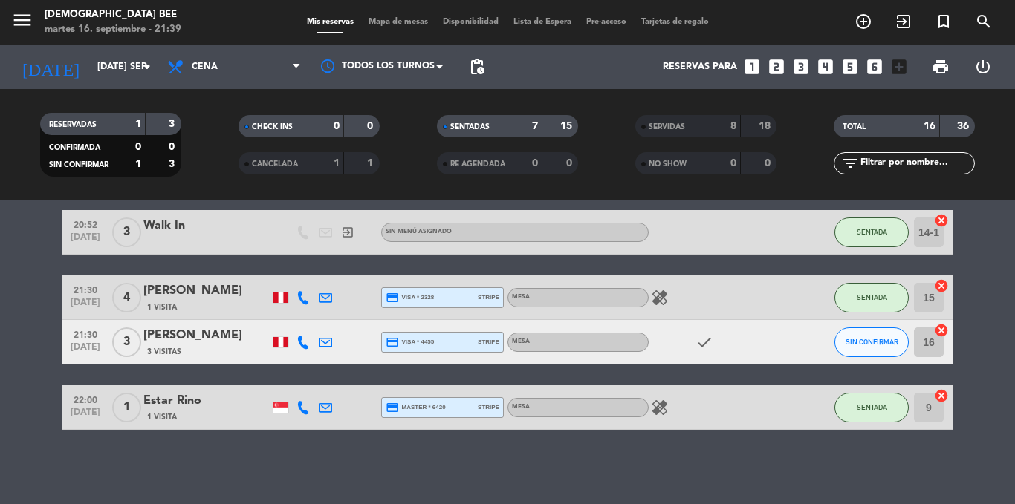
scroll to position [299, 0]
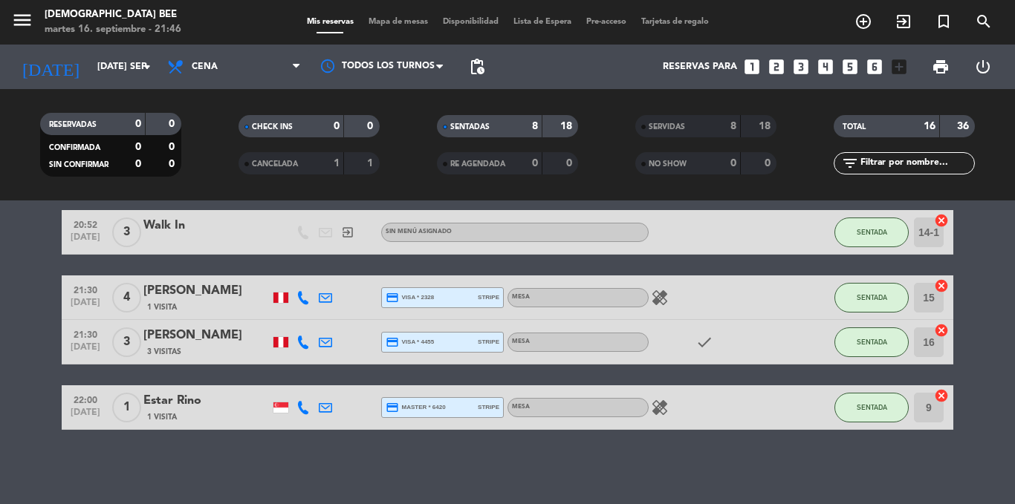
click at [950, 459] on div "No hay notas para este servicio. Haz clic para agregar una 20:00 [DATE] 1 Veruz…" at bounding box center [507, 353] width 1015 height 304
click at [658, 408] on icon "healing" at bounding box center [660, 408] width 18 height 18
drag, startPoint x: 676, startPoint y: 464, endPoint x: 667, endPoint y: 465, distance: 8.9
click at [674, 465] on div "No hay notas para este servicio. Haz clic para agregar una 20:00 [DATE] 1 Veruz…" at bounding box center [507, 353] width 1015 height 304
click at [1000, 337] on bookings-row "20:00 [DATE] 1 Veruzka 1 Visita headset_mic Sin menú asignado SENTADA B3 cancel…" at bounding box center [507, 200] width 1015 height 461
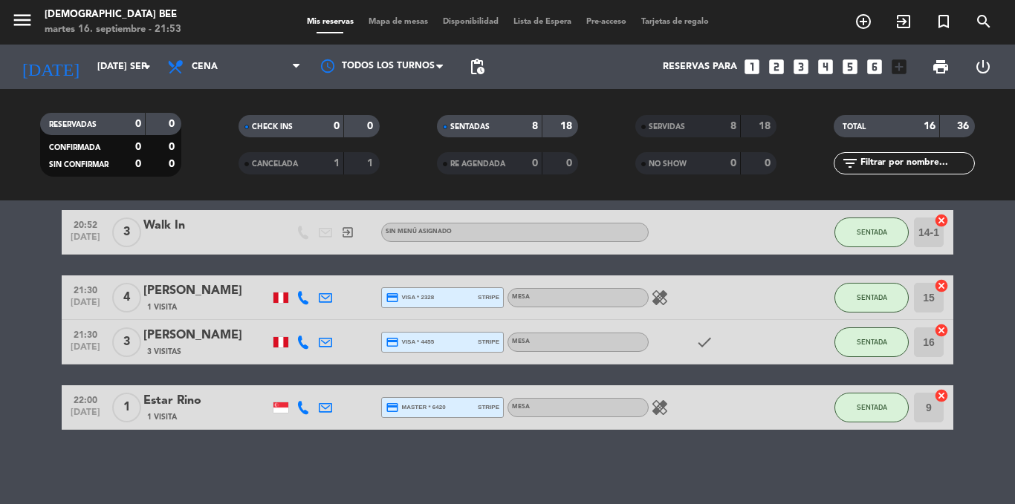
click at [410, 18] on span "Mapa de mesas" at bounding box center [398, 22] width 74 height 8
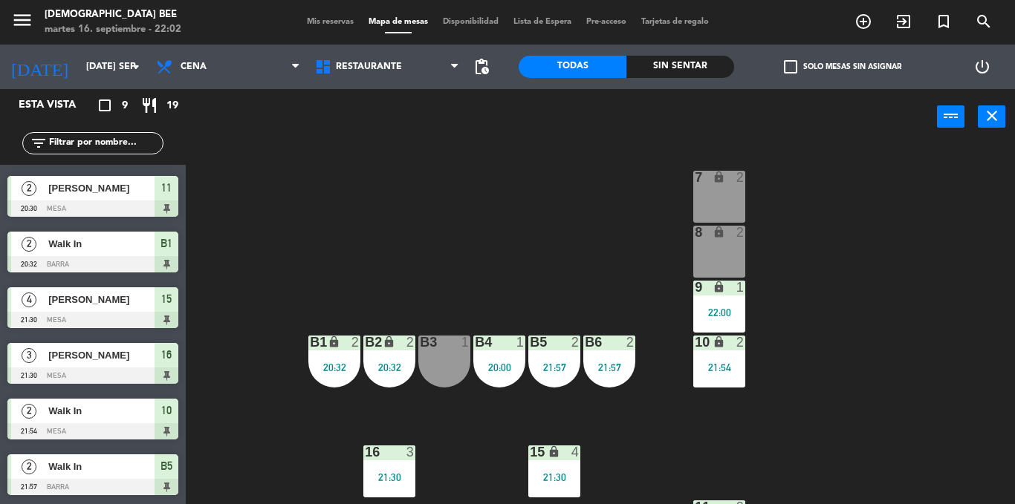
click at [366, 452] on div "16" at bounding box center [365, 452] width 1 height 13
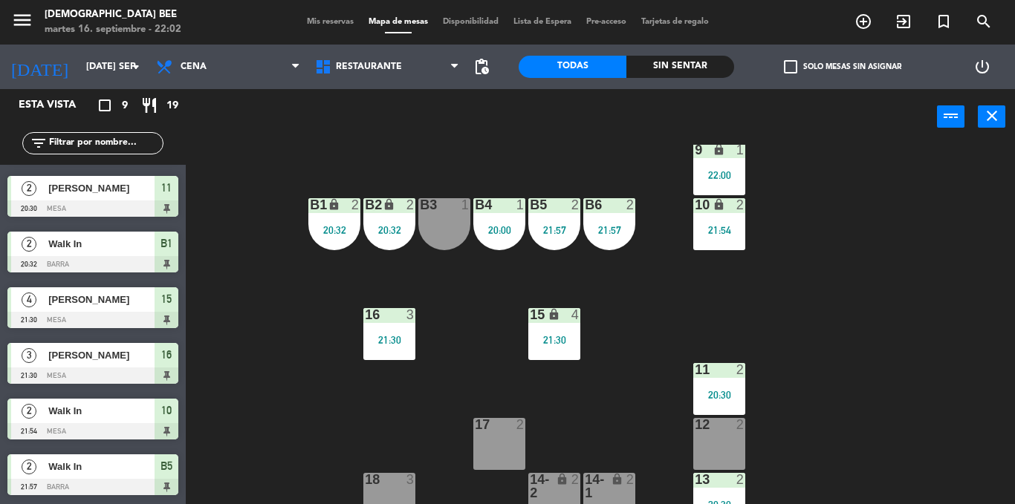
scroll to position [138, 0]
click at [879, 322] on div "7 lock 2 8 lock 2 9 lock 1 22:00 B1 lock 2 20:32 B2 lock 2 20:32 B3 1 B4 1 20:0…" at bounding box center [605, 325] width 819 height 360
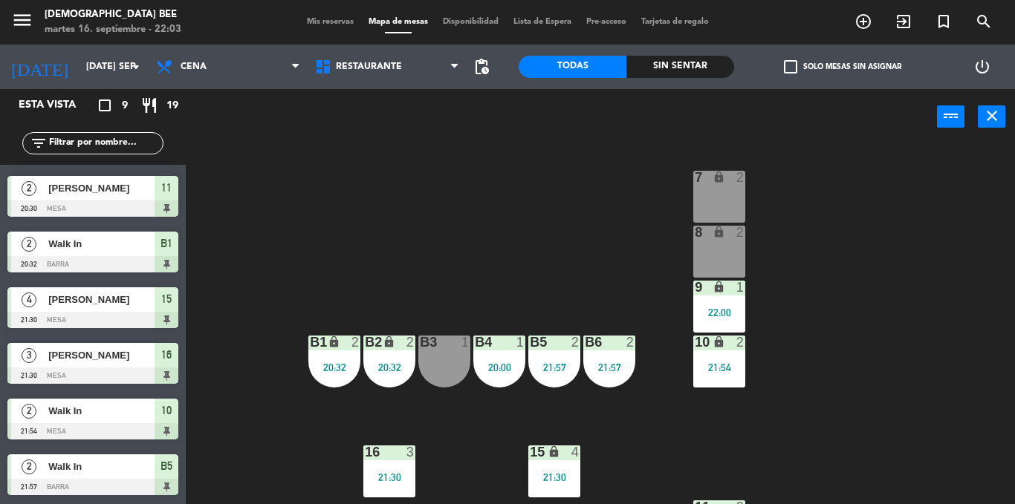
scroll to position [158, 0]
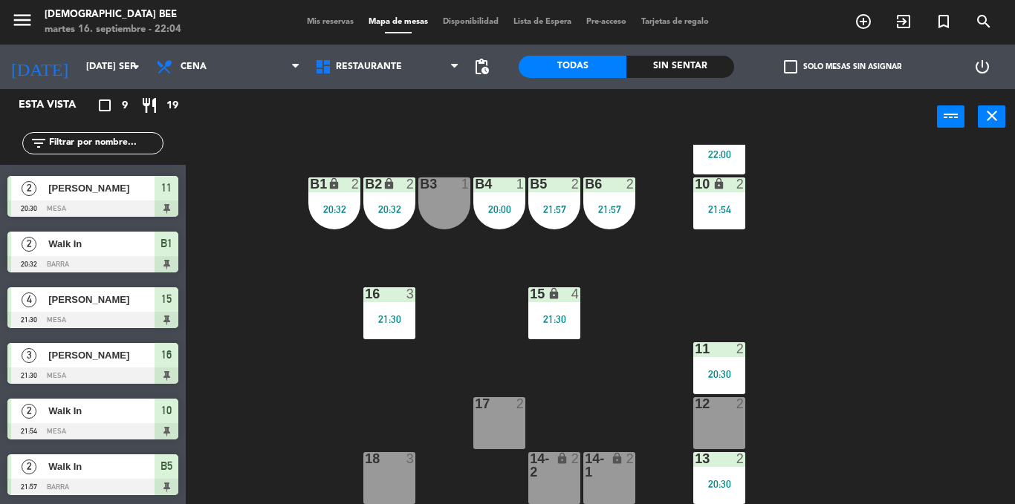
click at [306, 19] on span "Mis reservas" at bounding box center [330, 22] width 62 height 8
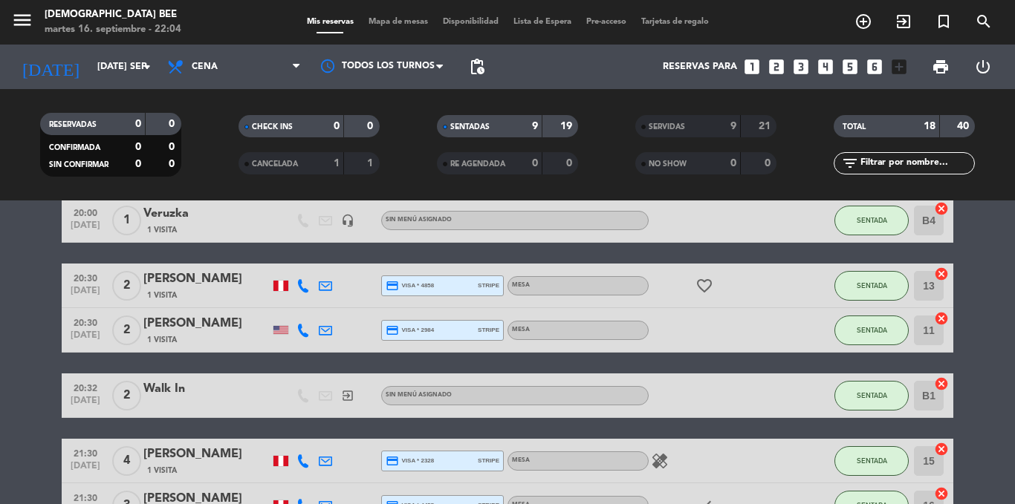
scroll to position [70, 0]
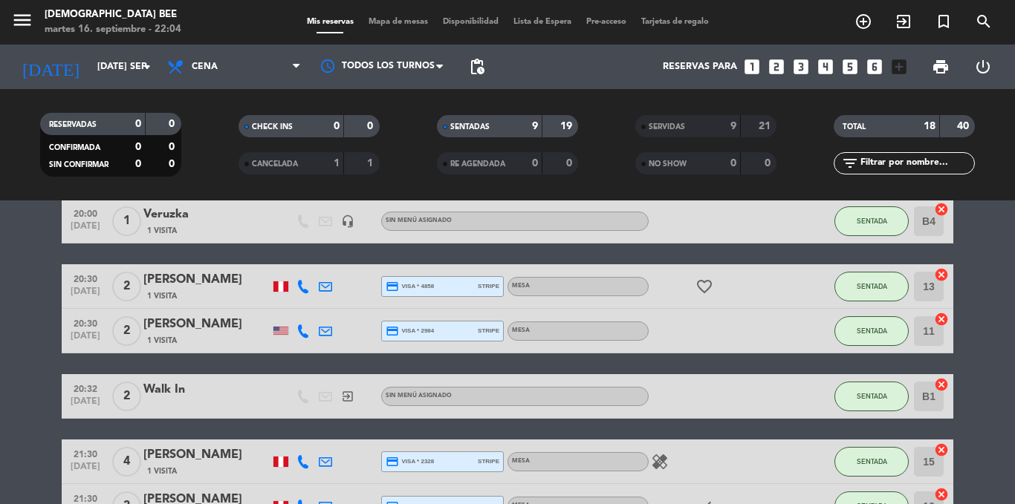
click at [13, 418] on bookings-row "20:00 [DATE] 1 Veruzka 1 Visita headset_mic Sin menú asignado SENTADA B4 cancel…" at bounding box center [507, 462] width 1015 height 526
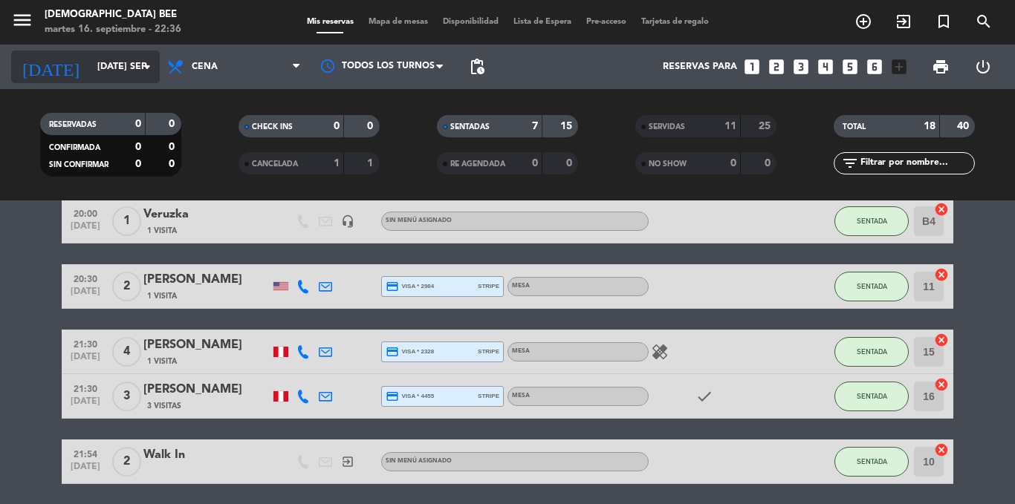
click at [109, 68] on input "[DATE] sep." at bounding box center [153, 66] width 126 height 25
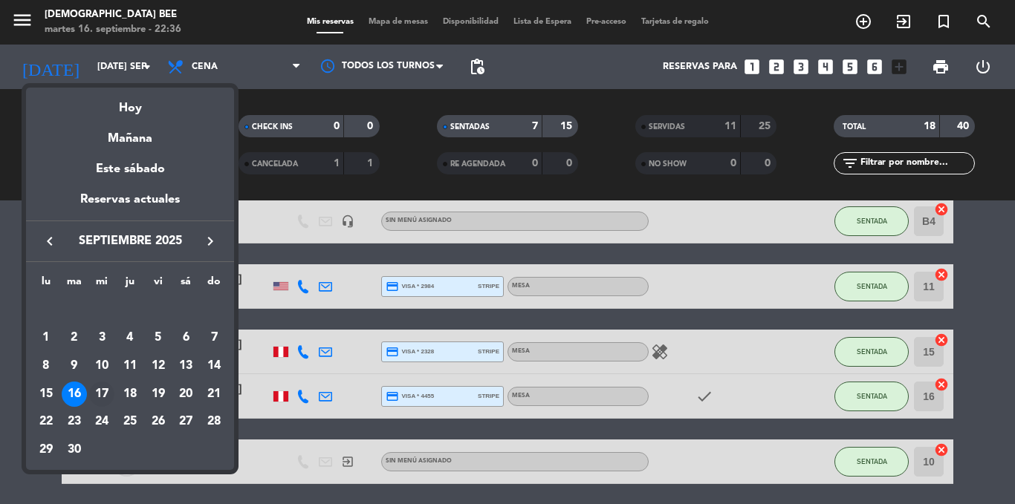
click at [100, 395] on div "17" at bounding box center [101, 394] width 25 height 25
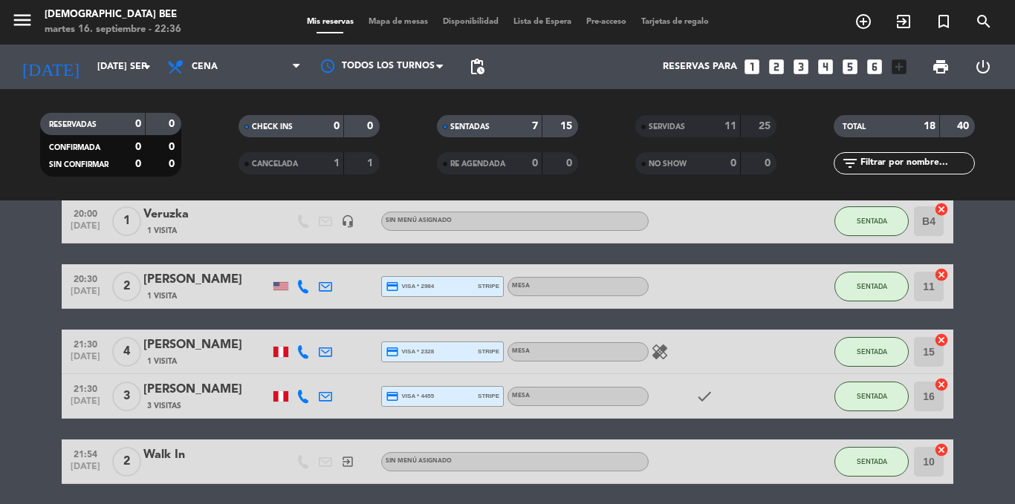
type input "mié. [DATE]"
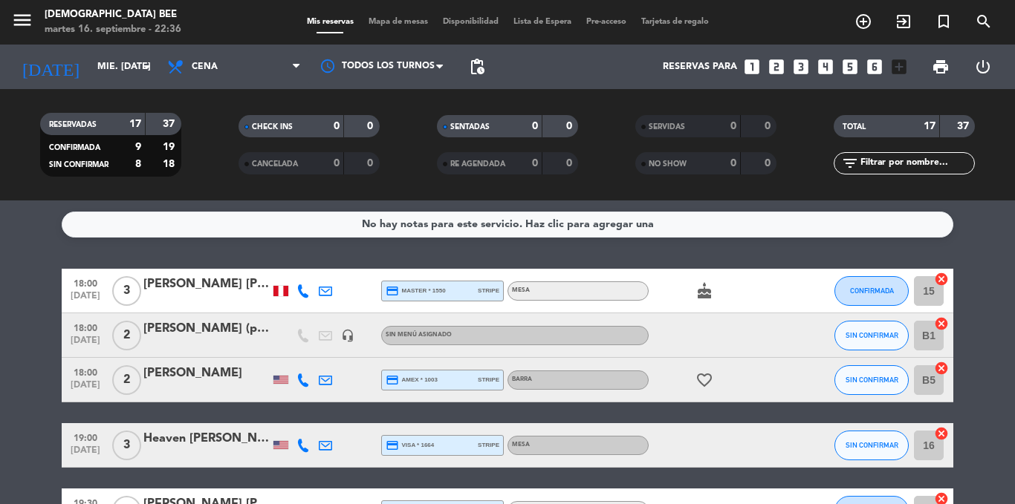
scroll to position [371, 0]
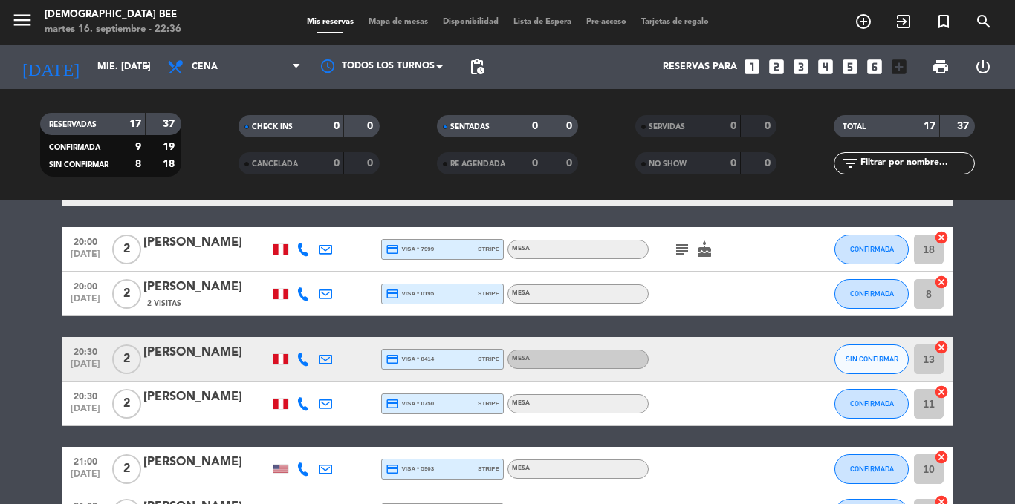
drag, startPoint x: 388, startPoint y: 14, endPoint x: 390, endPoint y: 28, distance: 14.3
click at [388, 15] on div "menu [DEMOGRAPHIC_DATA] Bee martes 16. septiembre - 22:36 Mis reservas Mapa de …" at bounding box center [507, 22] width 1015 height 45
click at [390, 28] on div "Mis reservas Mapa de mesas Disponibilidad Lista de Espera Pre-acceso Tarjetas d…" at bounding box center [507, 22] width 417 height 13
click at [393, 24] on span "Mapa de mesas" at bounding box center [398, 22] width 74 height 8
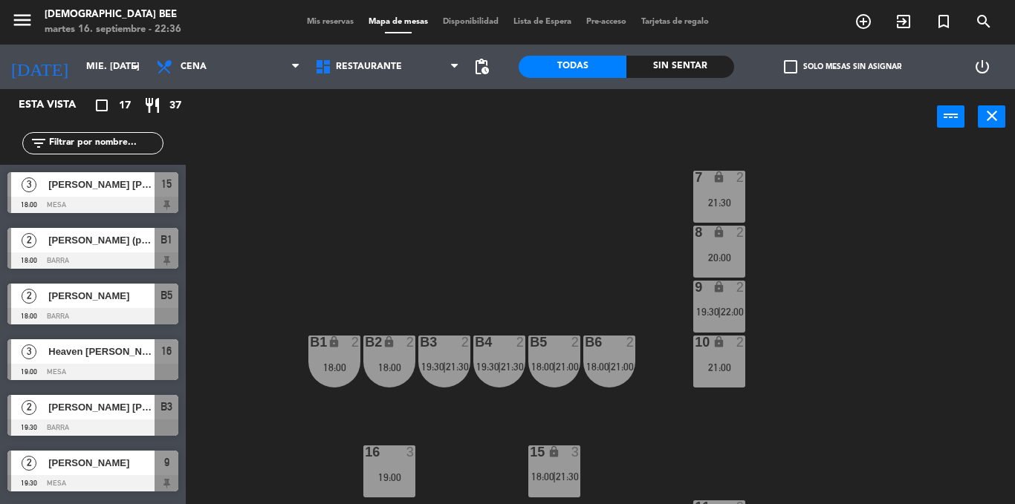
scroll to position [158, 0]
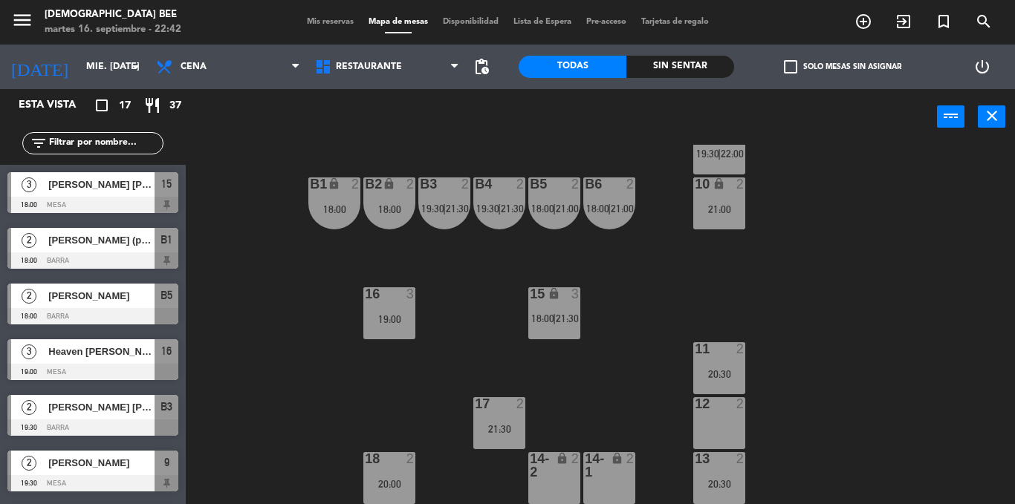
click at [975, 331] on div "7 lock 2 21:30 8 lock 2 20:00 9 lock 2 19:30 | 22:00 B1 lock 2 18:00 B2 lock 2 …" at bounding box center [605, 325] width 819 height 360
click at [99, 65] on input "mié. [DATE]" at bounding box center [142, 66] width 126 height 25
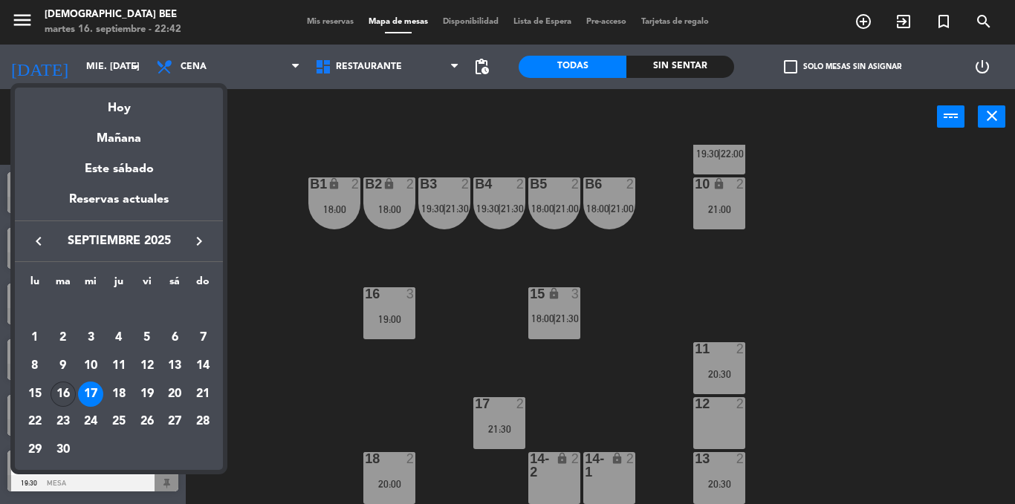
click at [58, 400] on div "16" at bounding box center [63, 394] width 25 height 25
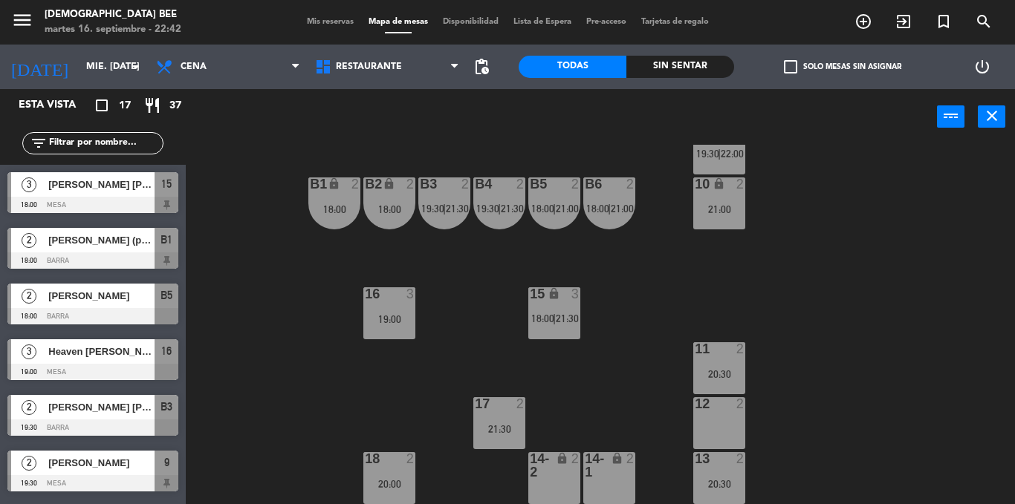
type input "[DATE] sep."
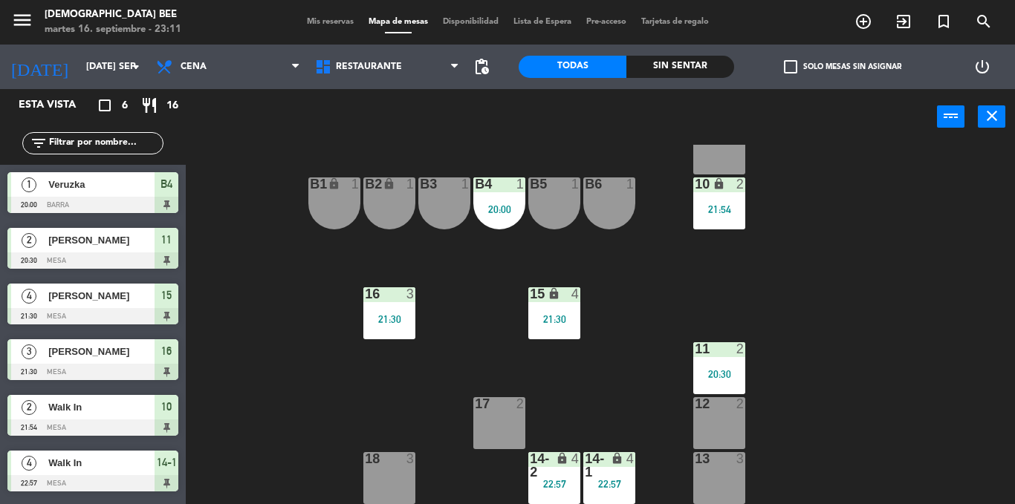
click at [962, 360] on div "7 lock 2 8 lock 2 9 lock 2 B1 lock 1 B2 lock 1 B3 1 B4 1 20:00 B5 1 B6 1 10 loc…" at bounding box center [605, 325] width 819 height 360
click at [377, 299] on div at bounding box center [389, 294] width 25 height 13
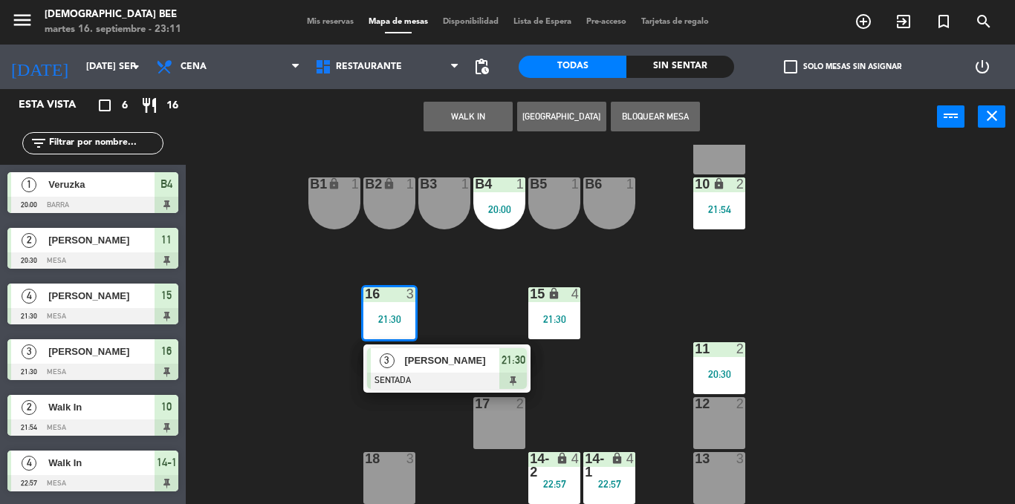
click at [643, 357] on div "7 lock 2 8 lock 2 9 lock 2 B1 lock 1 B2 lock 1 B3 1 B4 1 20:00 B5 1 B6 1 10 loc…" at bounding box center [605, 325] width 819 height 360
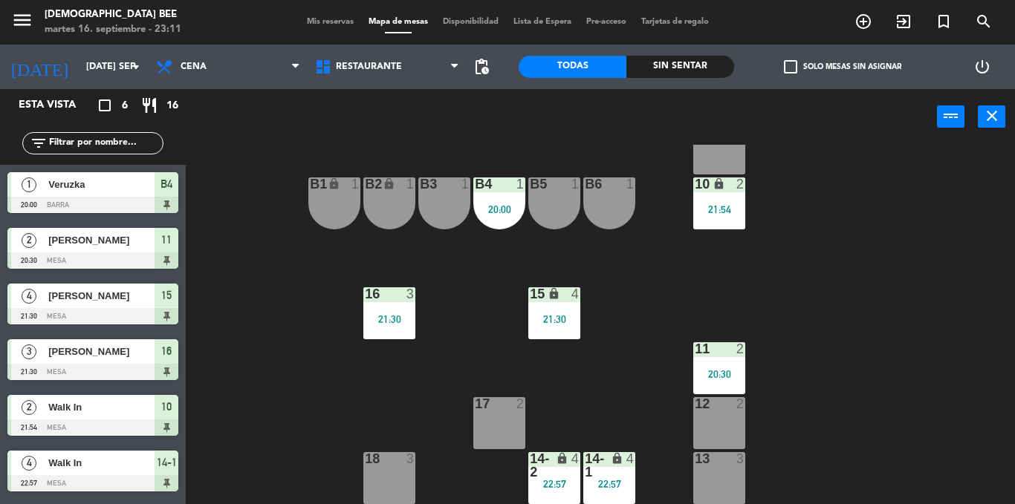
click at [562, 304] on div "15 lock 4 21:30" at bounding box center [554, 314] width 52 height 52
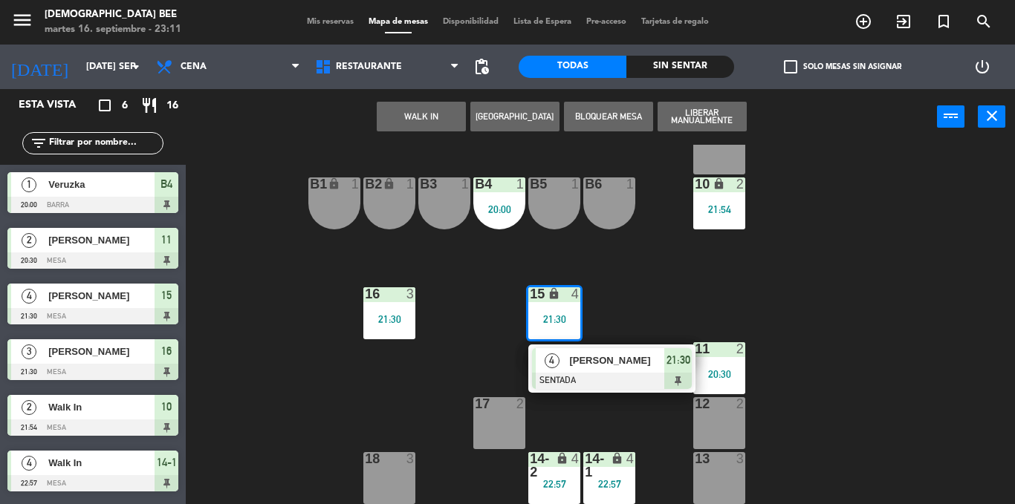
click at [609, 367] on span "[PERSON_NAME]" at bounding box center [616, 361] width 95 height 16
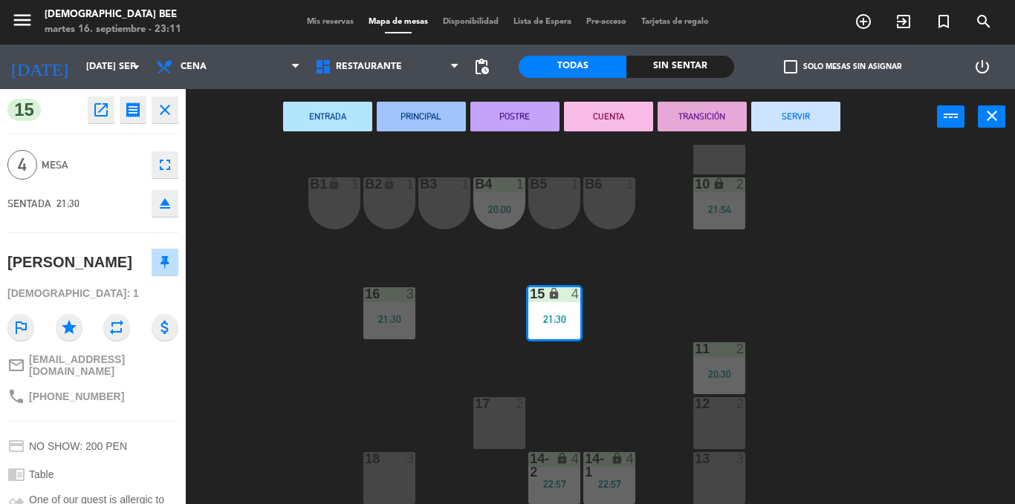
click at [796, 111] on button "SERVIR" at bounding box center [795, 117] width 89 height 30
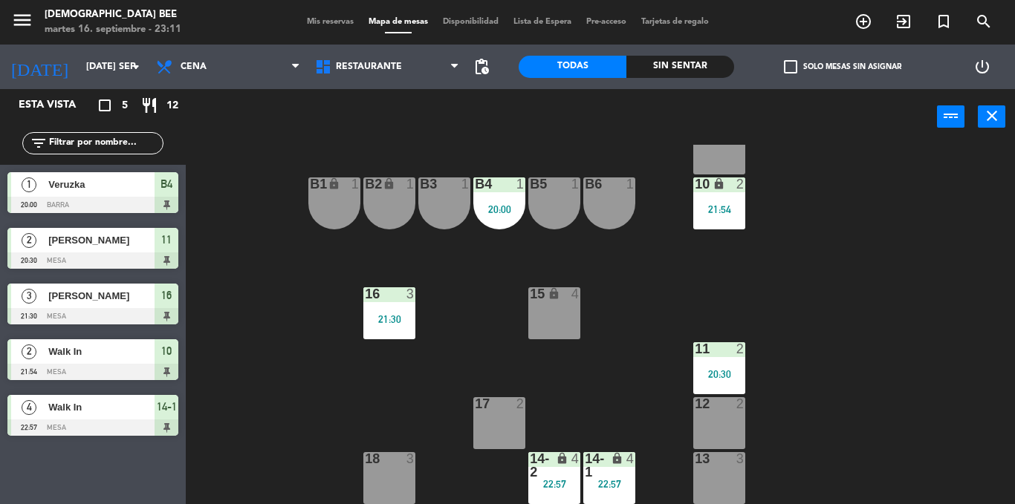
click at [499, 196] on div "B4 1 20:00" at bounding box center [499, 204] width 52 height 52
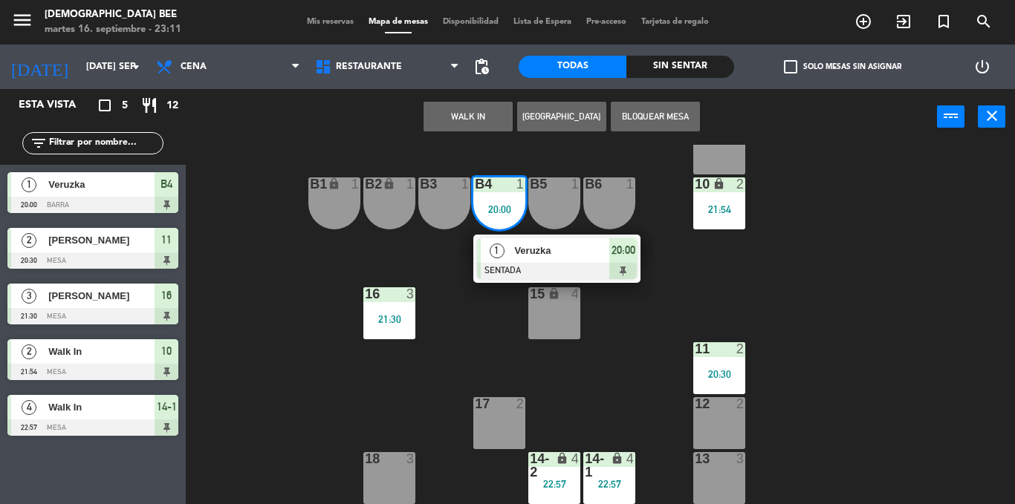
click at [578, 258] on span "Veruzka" at bounding box center [561, 251] width 95 height 16
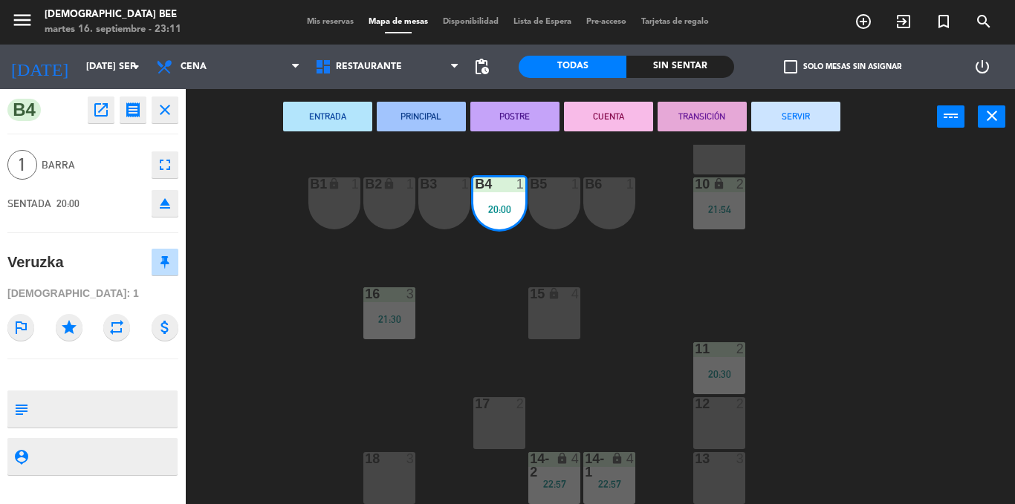
click at [800, 123] on button "SERVIR" at bounding box center [795, 117] width 89 height 30
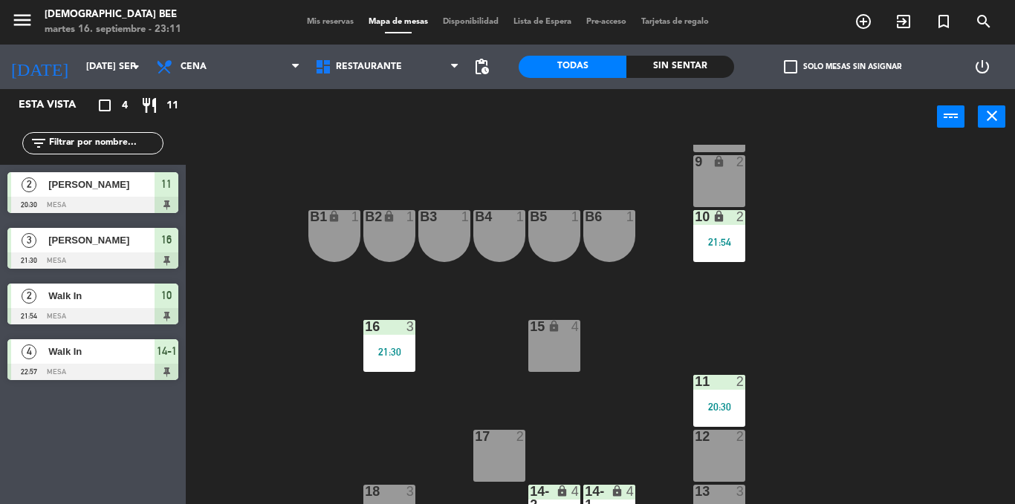
scroll to position [128, 0]
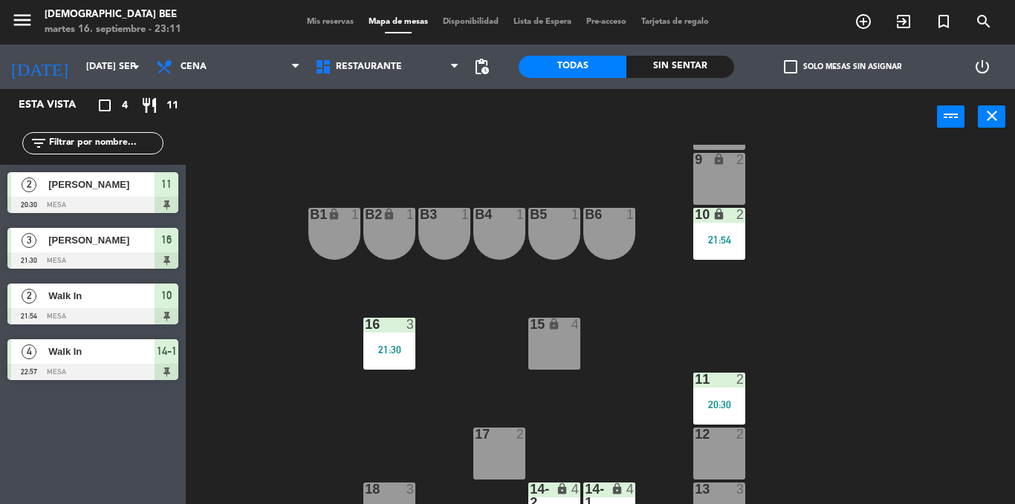
click at [730, 377] on div at bounding box center [719, 379] width 25 height 13
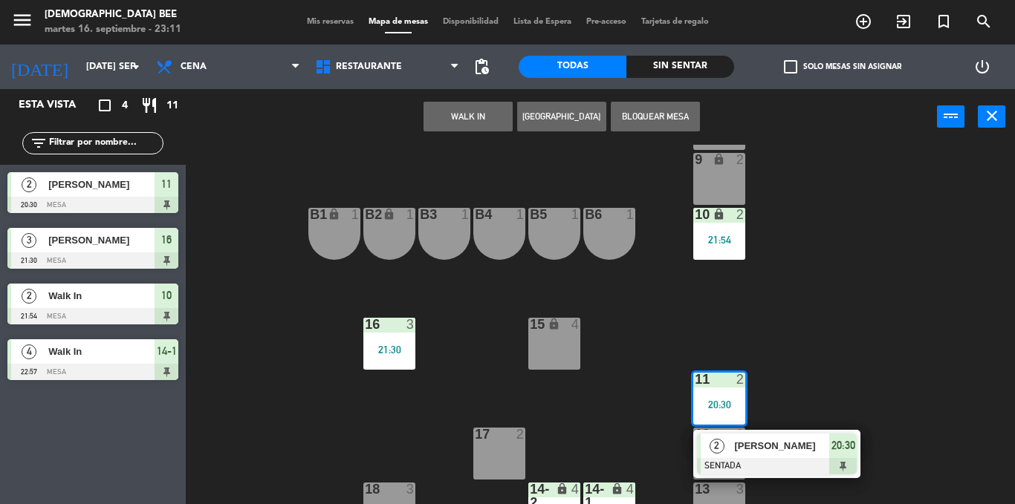
click at [830, 470] on div at bounding box center [777, 466] width 160 height 16
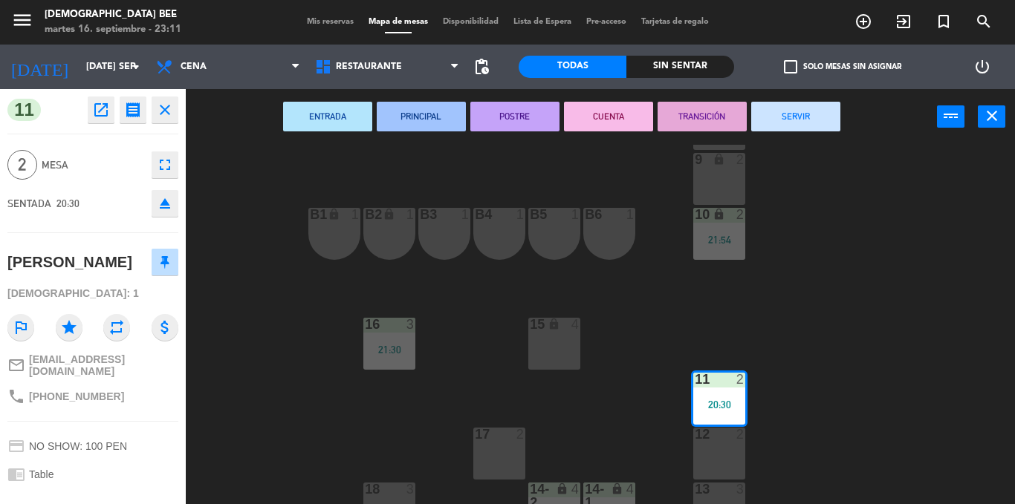
click at [808, 114] on button "SERVIR" at bounding box center [795, 117] width 89 height 30
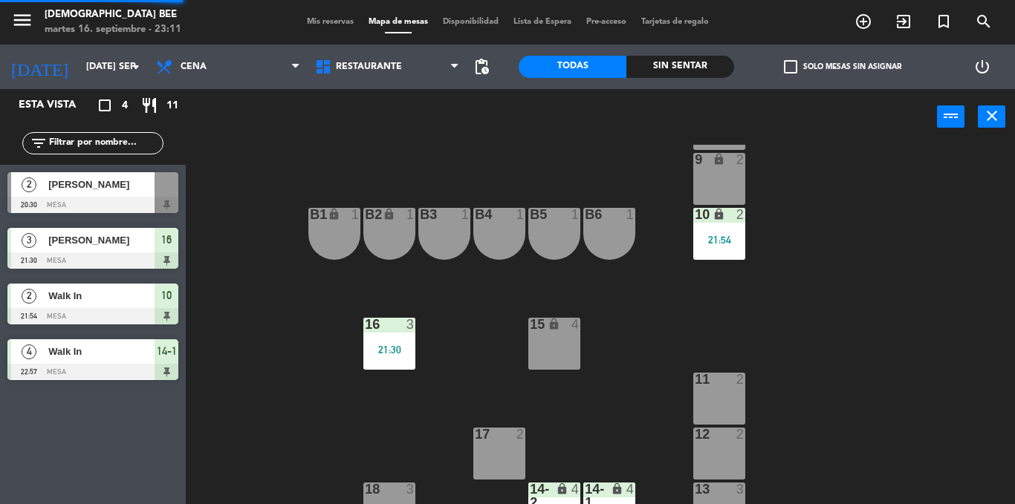
click at [899, 328] on div "7 lock 2 8 lock 2 9 lock 2 B1 lock 1 B2 lock 1 B3 1 B4 1 B5 1 B6 1 10 lock 2 21…" at bounding box center [605, 325] width 819 height 360
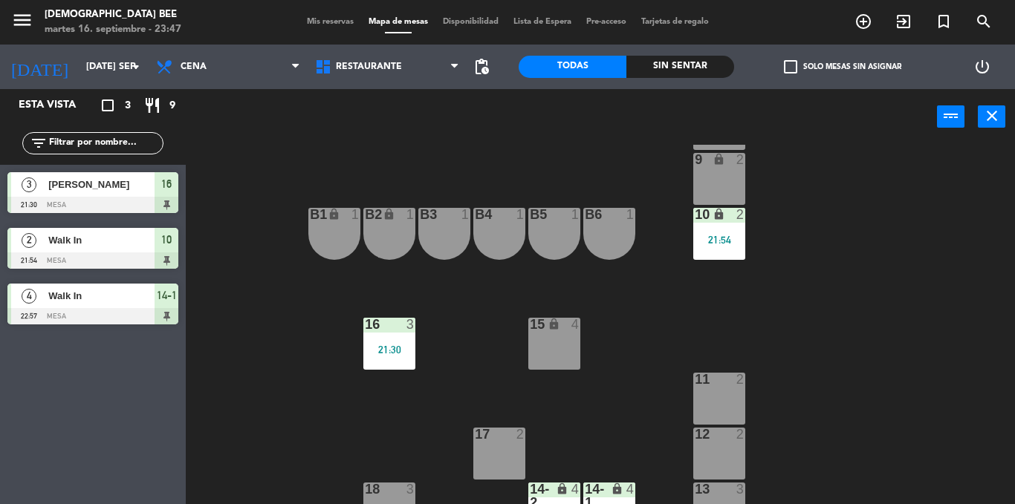
click at [956, 349] on div "7 lock 2 8 lock 2 9 lock 2 B1 lock 1 B2 lock 1 B3 1 B4 1 B5 1 B6 1 10 lock 2 21…" at bounding box center [605, 325] width 819 height 360
